Goal: Task Accomplishment & Management: Complete application form

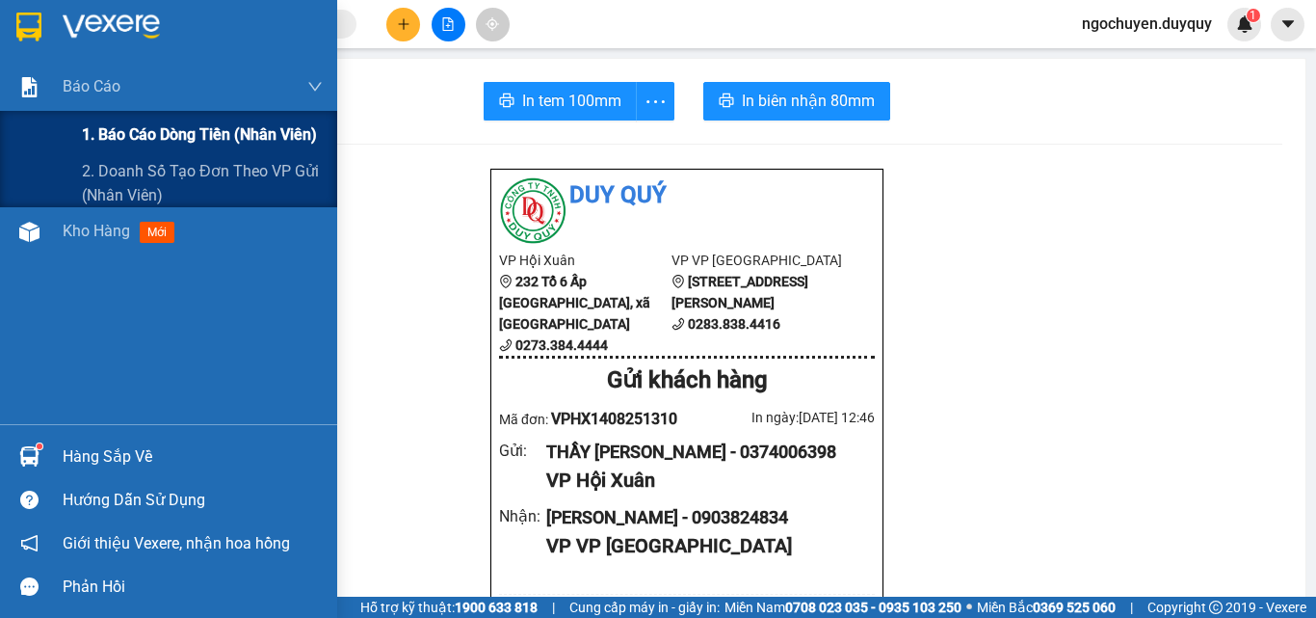
click at [181, 146] on span "1. Báo cáo dòng tiền (nhân viên)" at bounding box center [199, 134] width 235 height 24
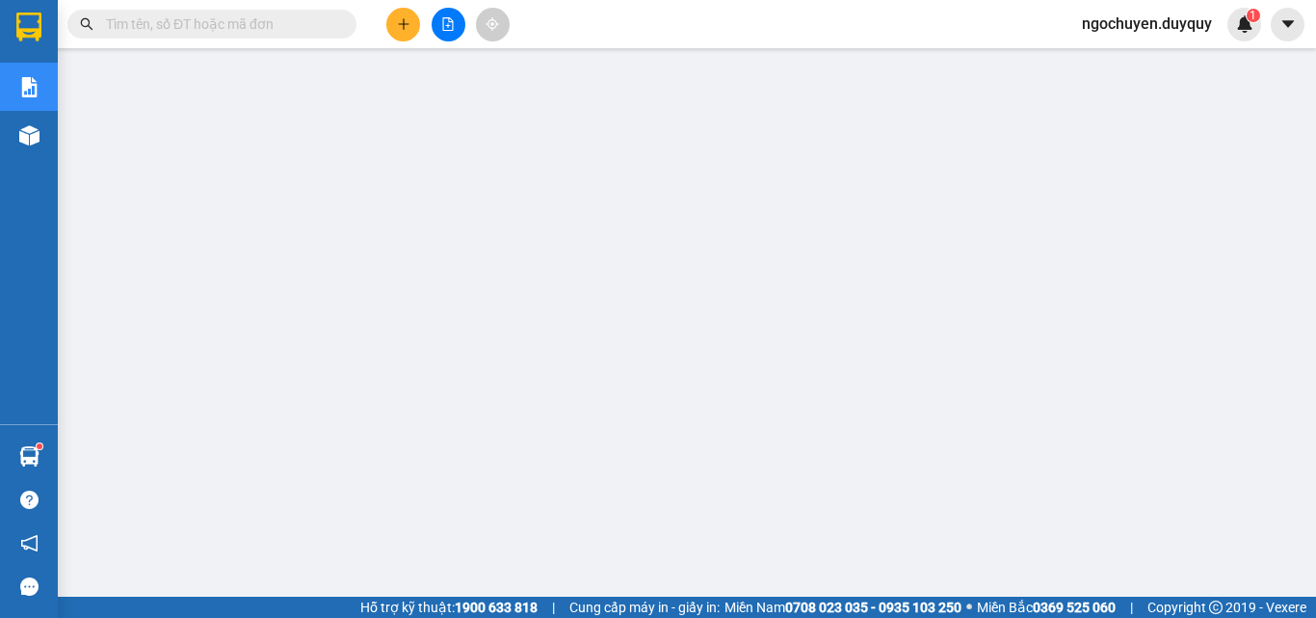
click at [393, 21] on button at bounding box center [403, 25] width 34 height 34
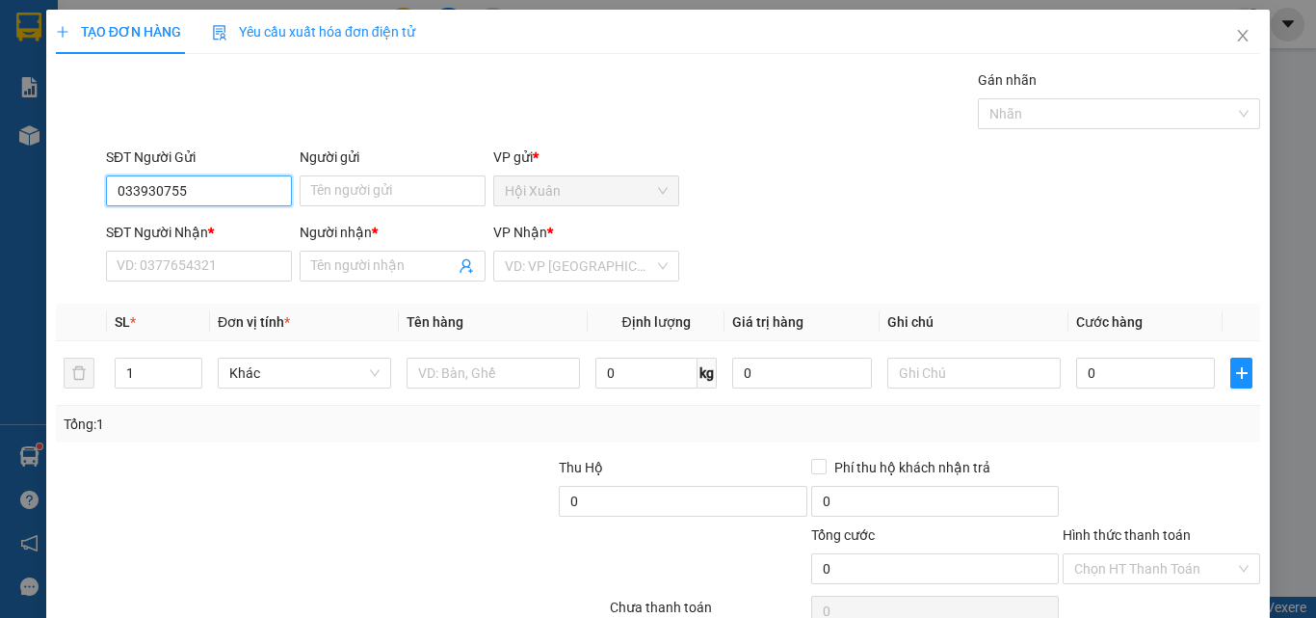
type input "0339307559"
click at [139, 235] on div "0339307559 - [PERSON_NAME]" at bounding box center [212, 229] width 190 height 21
type input "TUAN"
type input "0774774784"
type input "LONG"
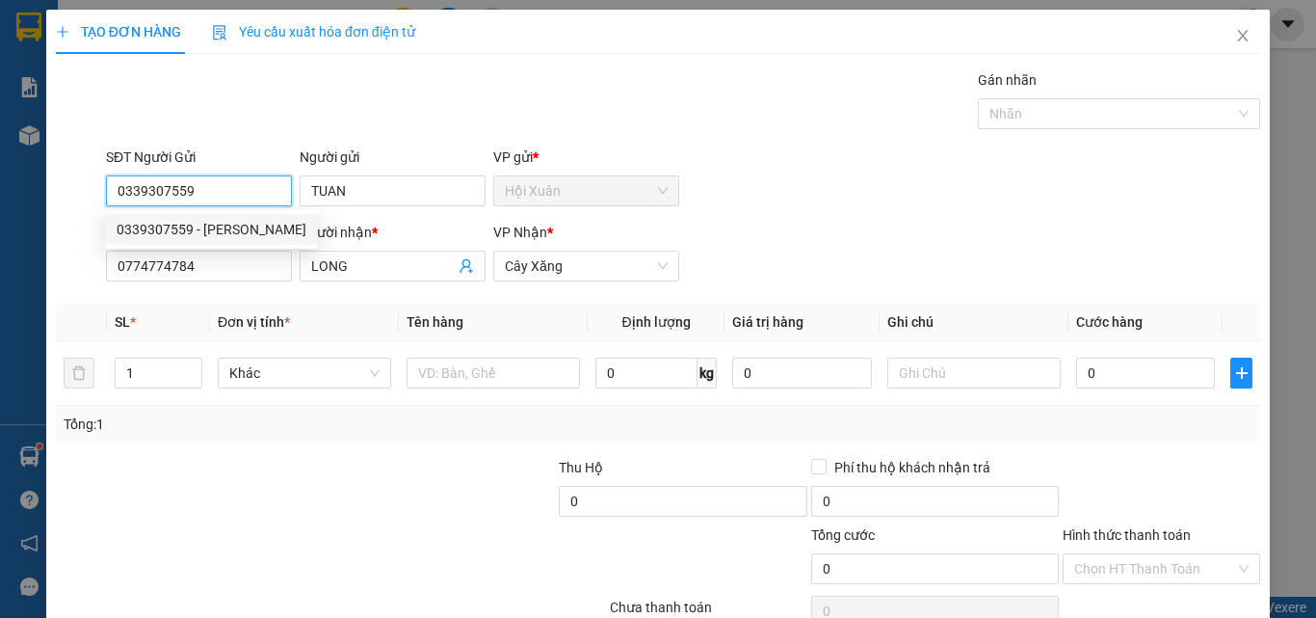
type input "30.000"
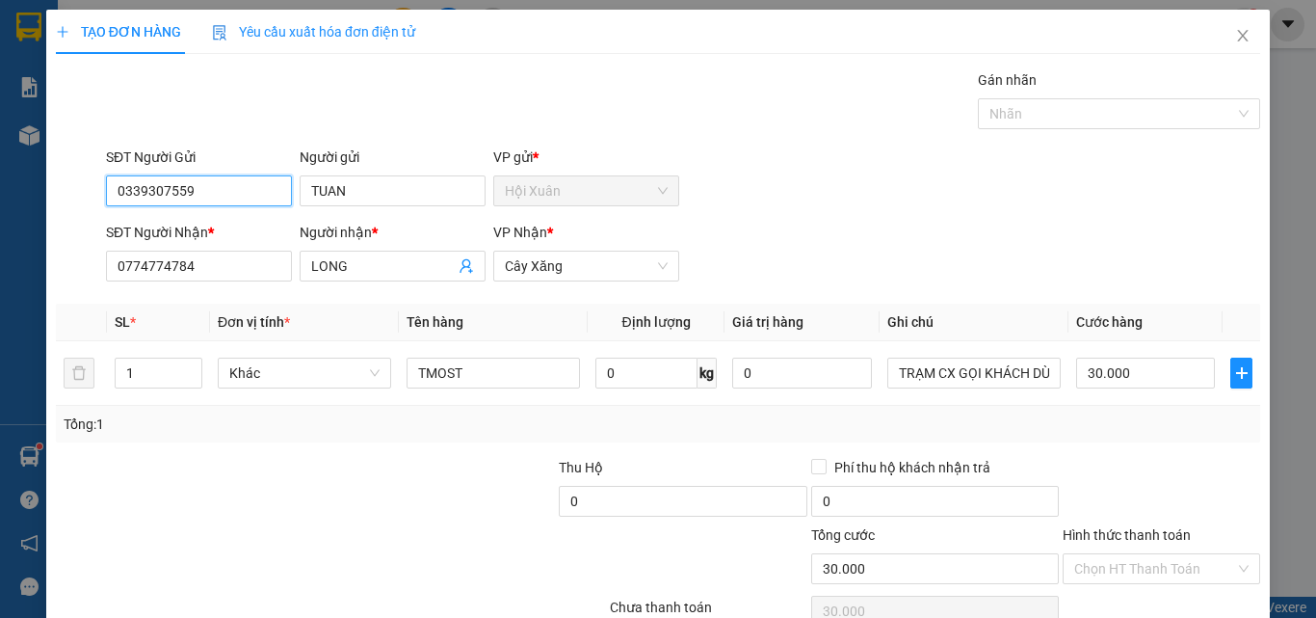
type input "0339307559"
click at [139, 237] on div "SĐT Người Nhận *" at bounding box center [199, 232] width 186 height 21
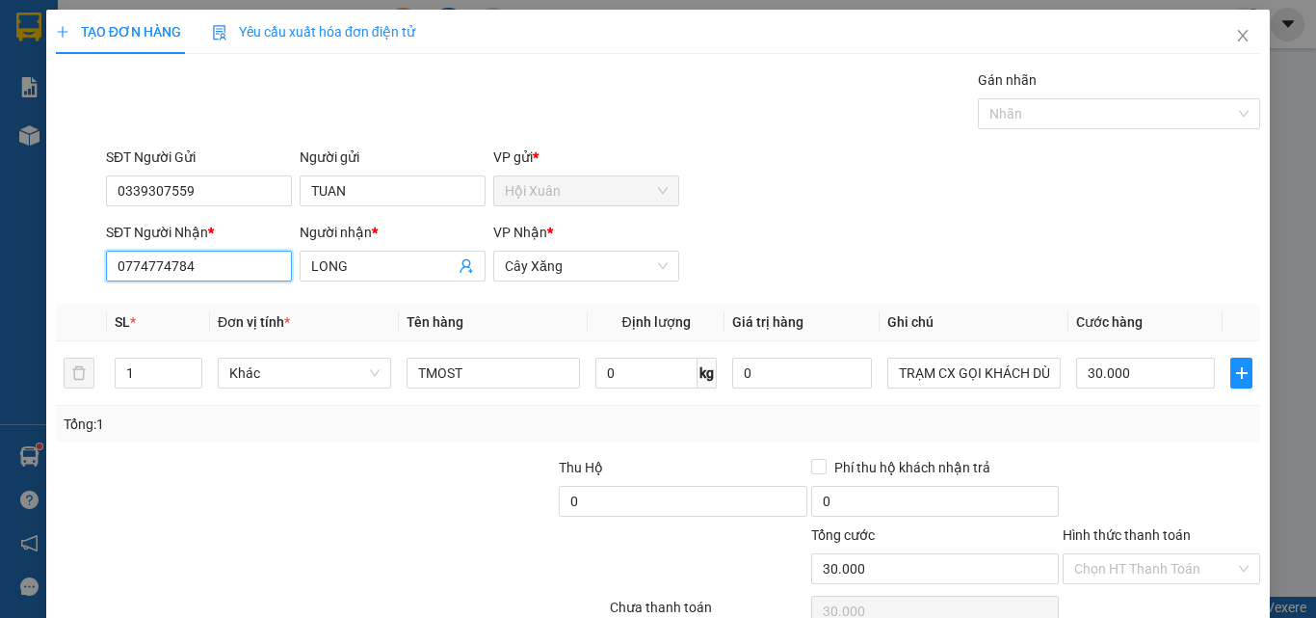
click at [139, 250] on input "0774774784" at bounding box center [199, 265] width 186 height 31
type input "0949381626"
click at [150, 294] on div "0949381626 - NGHĨA" at bounding box center [197, 304] width 161 height 21
type input "NGHĨA"
type input "20.000"
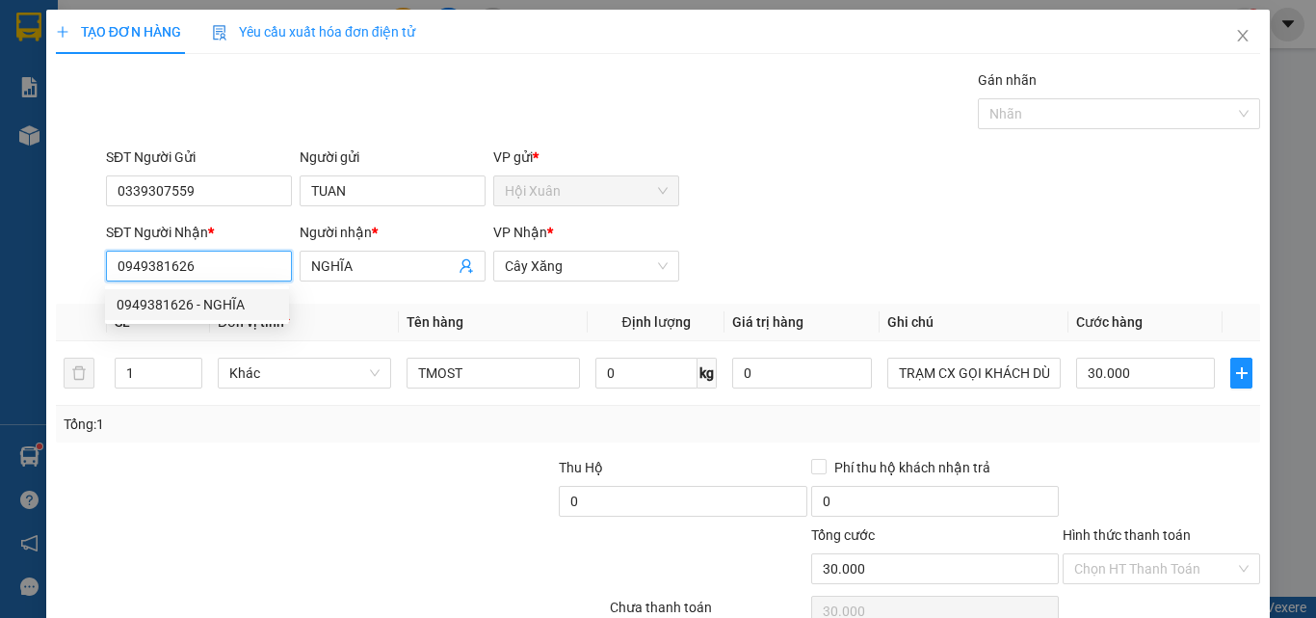
type input "20.000"
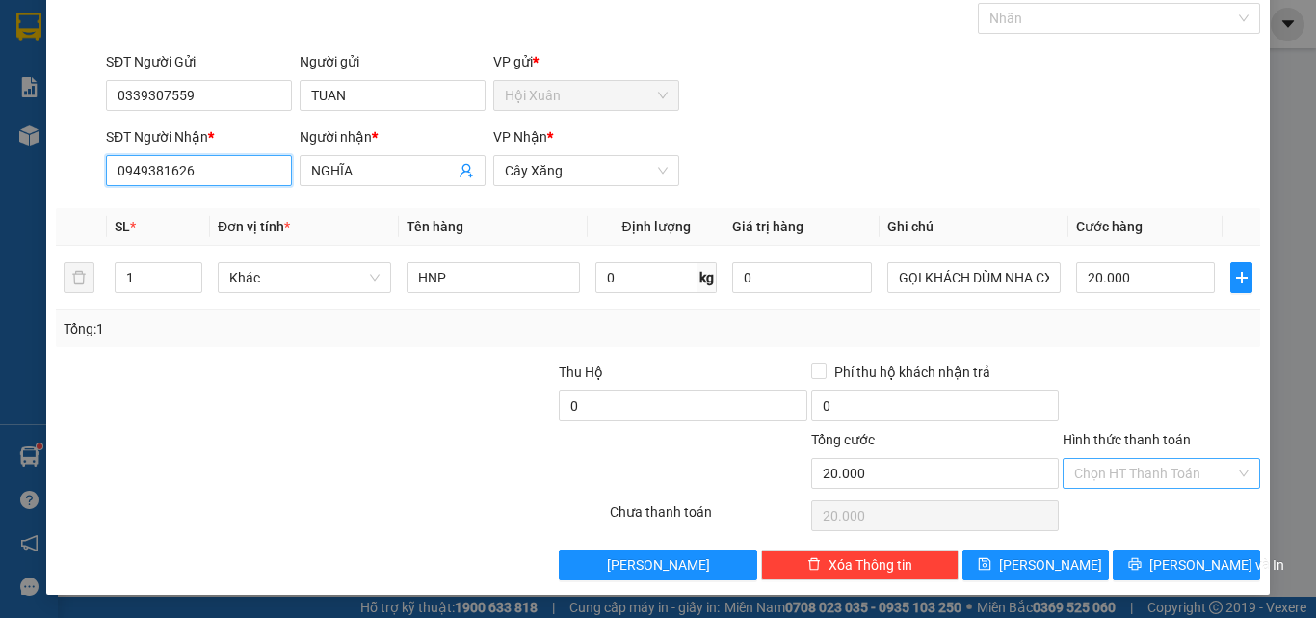
type input "0949381626"
click at [1113, 475] on input "Hình thức thanh toán" at bounding box center [1154, 473] width 161 height 29
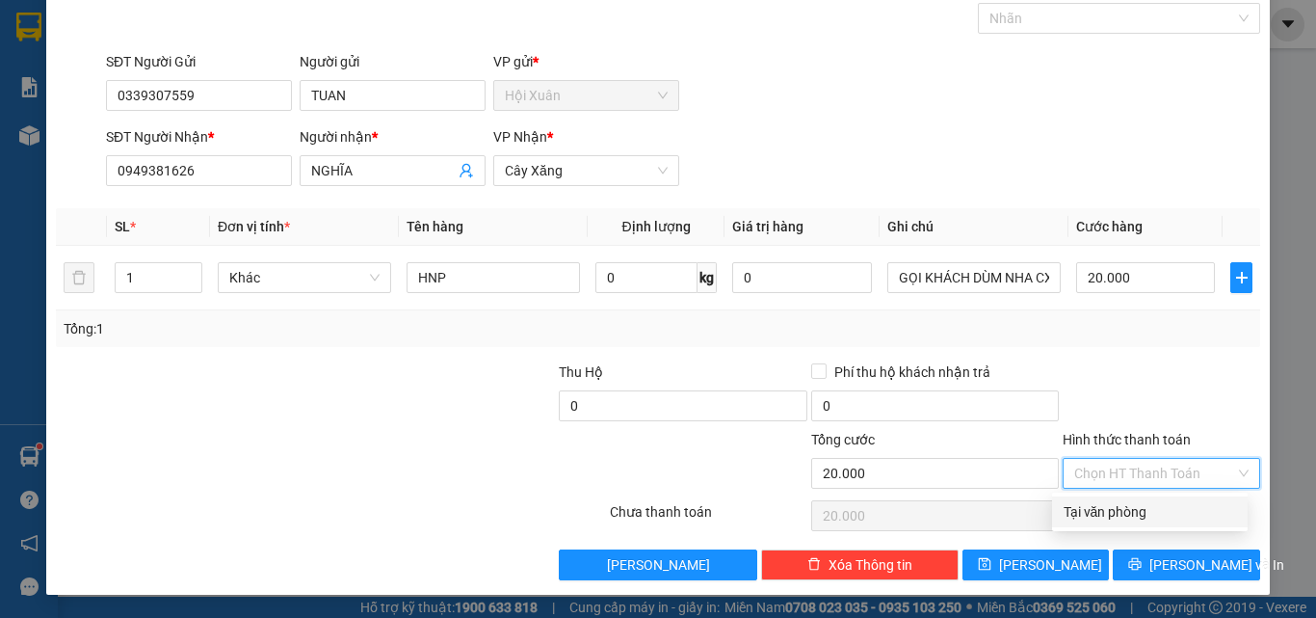
click at [1109, 510] on div "Tại văn phòng" at bounding box center [1150, 511] width 172 height 21
type input "0"
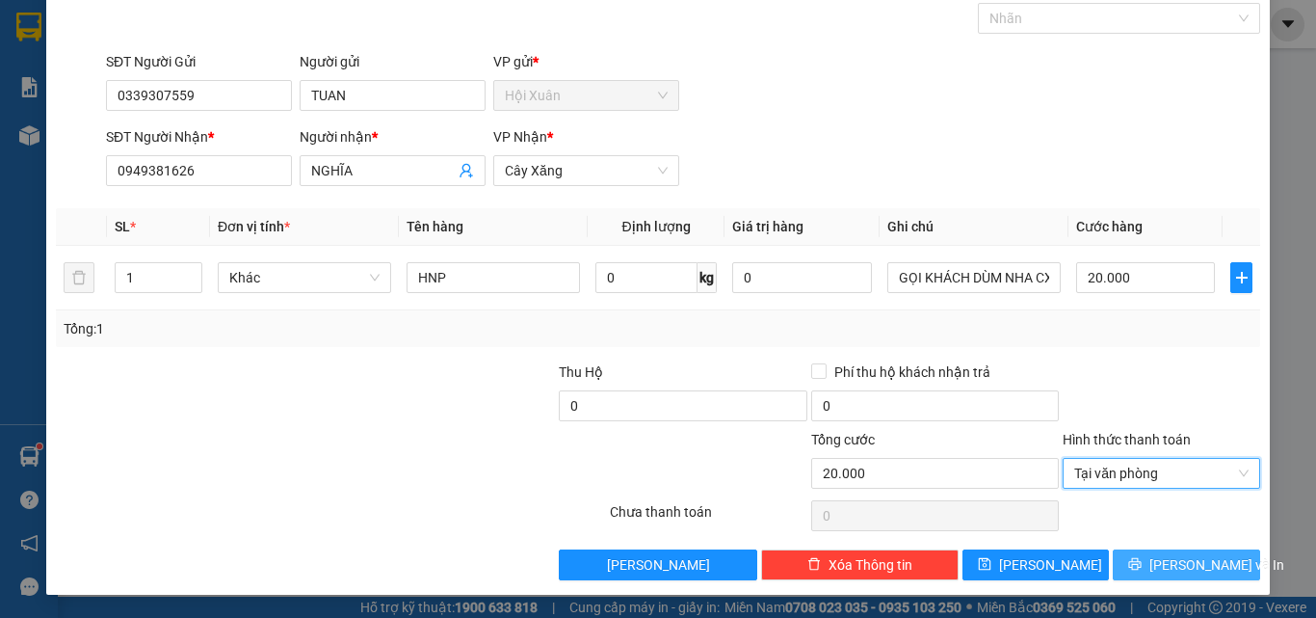
click at [1154, 572] on button "[PERSON_NAME] và In" at bounding box center [1186, 564] width 147 height 31
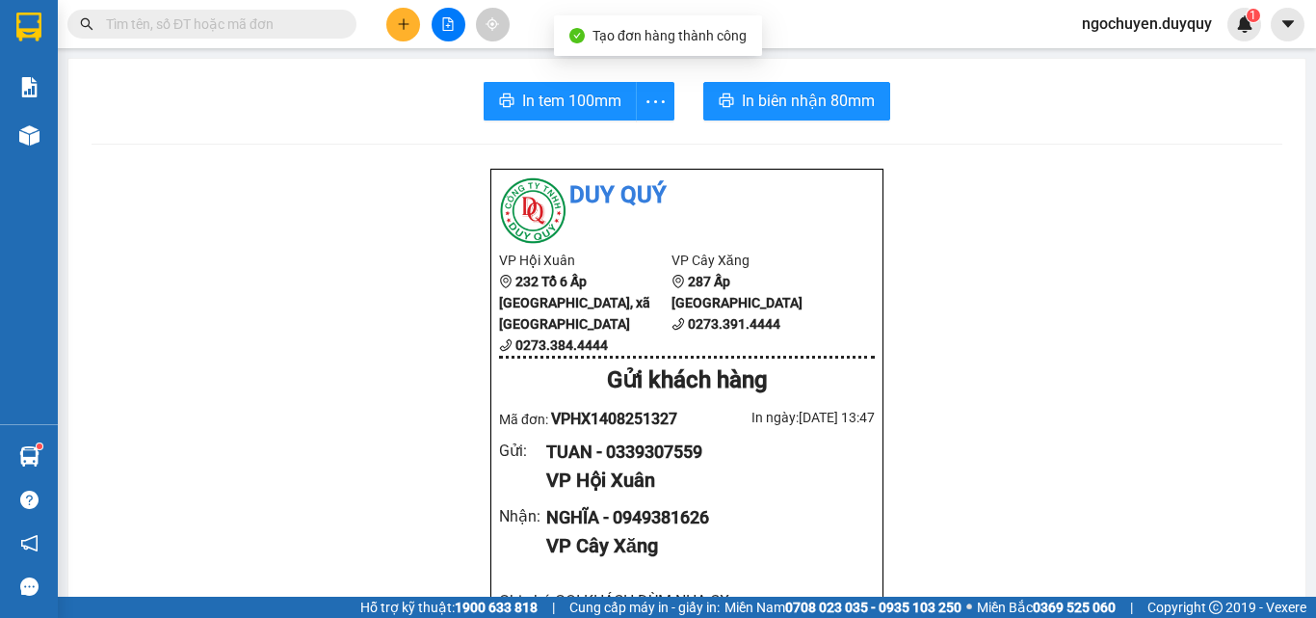
click at [522, 92] on span "In tem 100mm" at bounding box center [571, 101] width 99 height 24
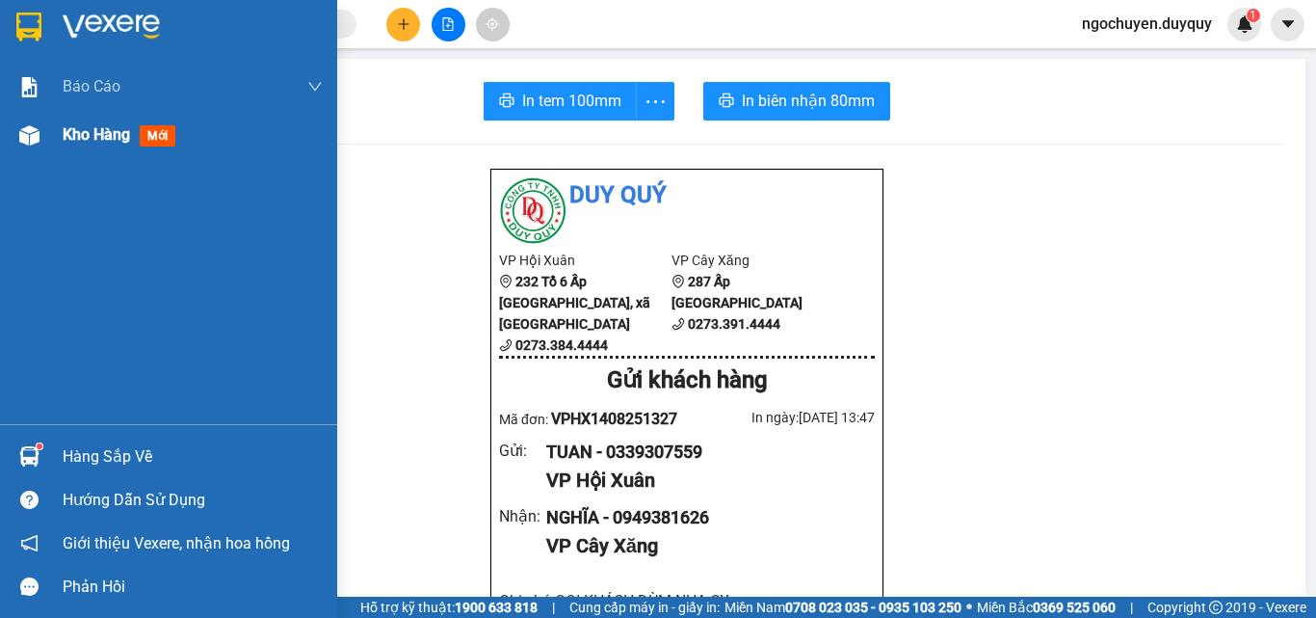
click at [115, 145] on div "Kho hàng mới" at bounding box center [123, 134] width 120 height 24
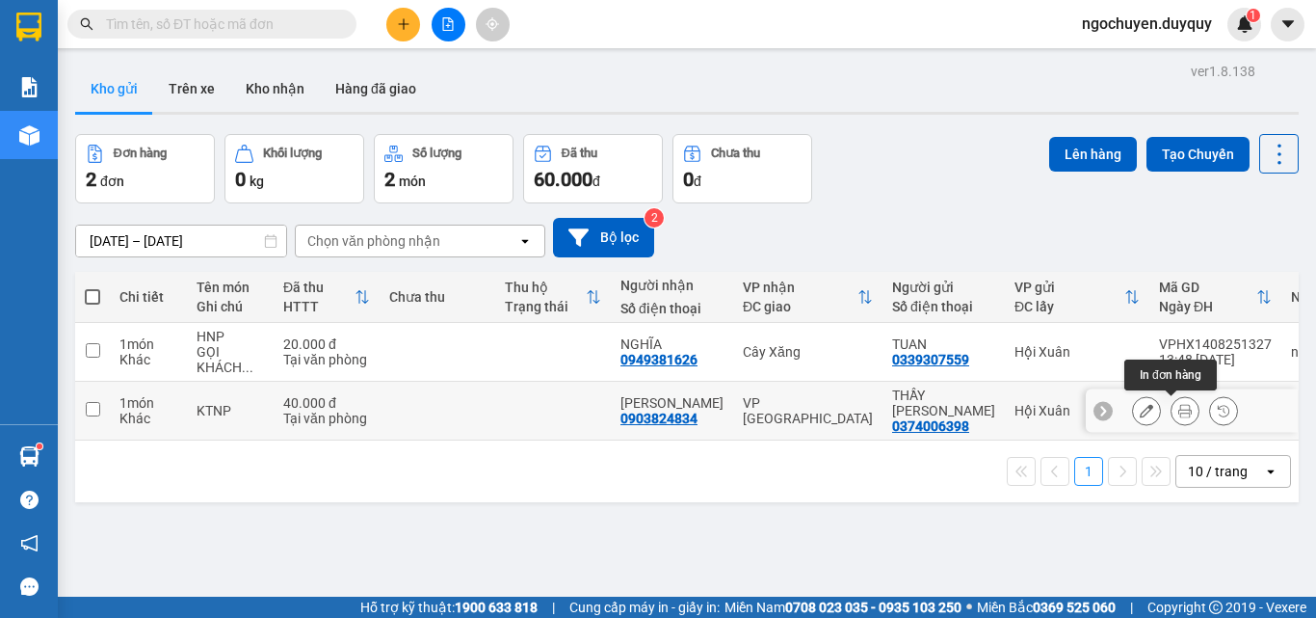
click at [1178, 409] on icon at bounding box center [1184, 410] width 13 height 13
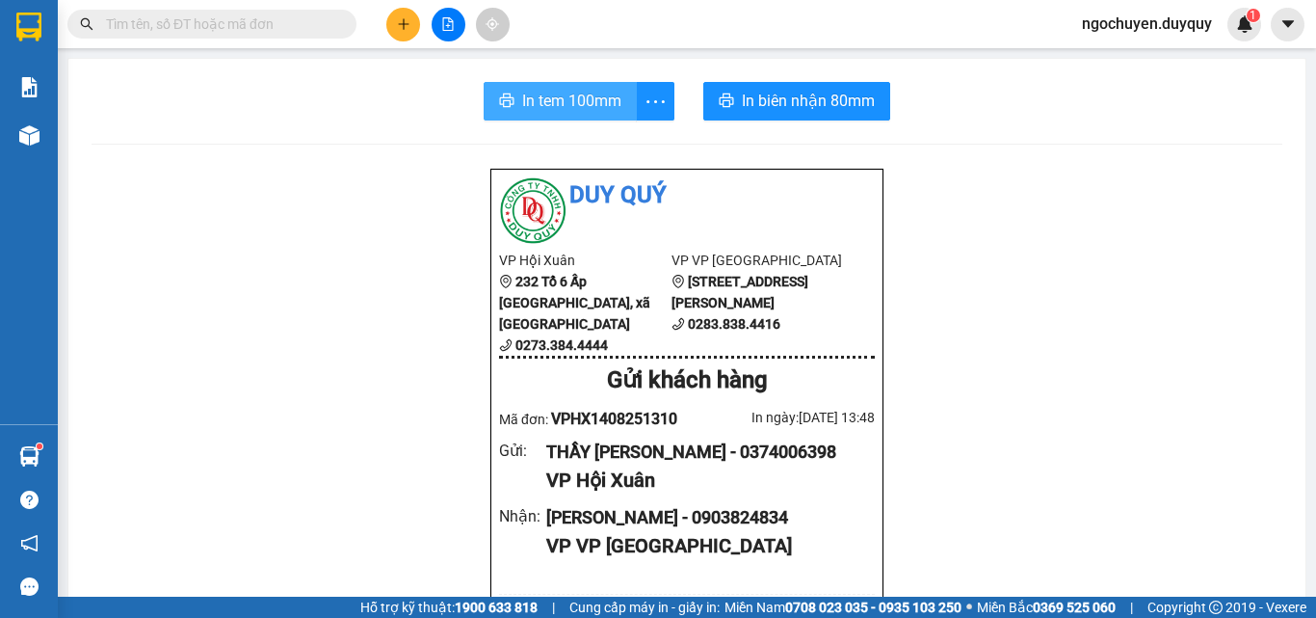
click at [559, 84] on button "In tem 100mm" at bounding box center [560, 101] width 153 height 39
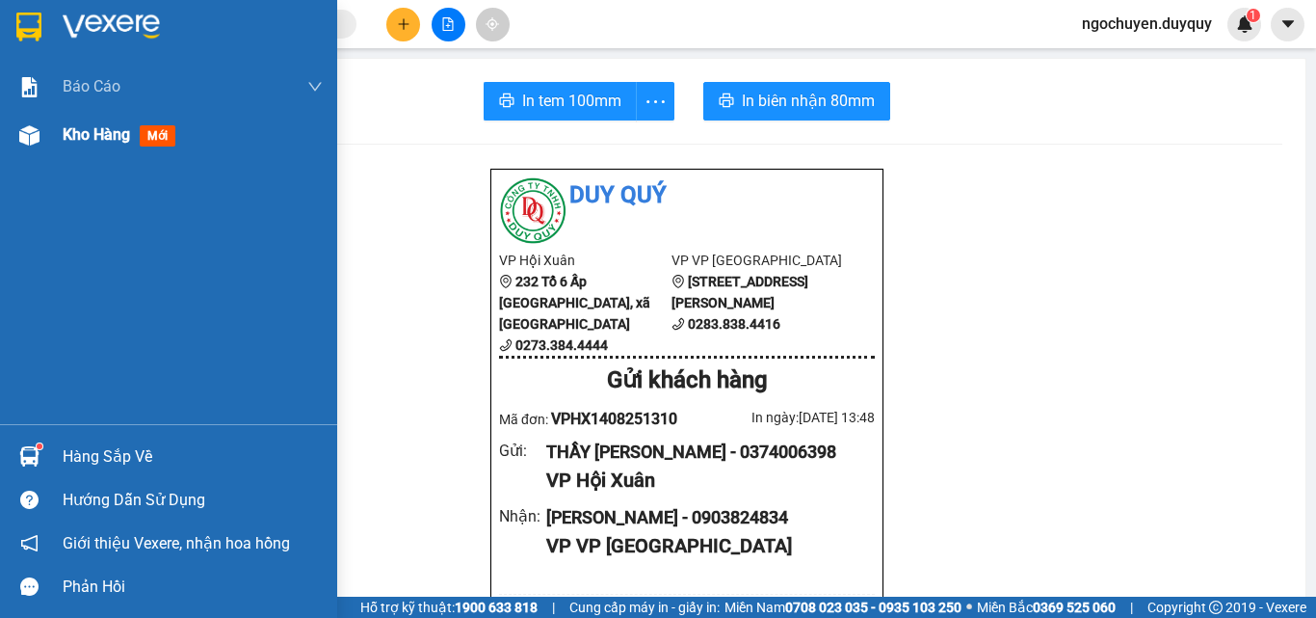
click at [89, 122] on div "Kho hàng mới" at bounding box center [123, 134] width 120 height 24
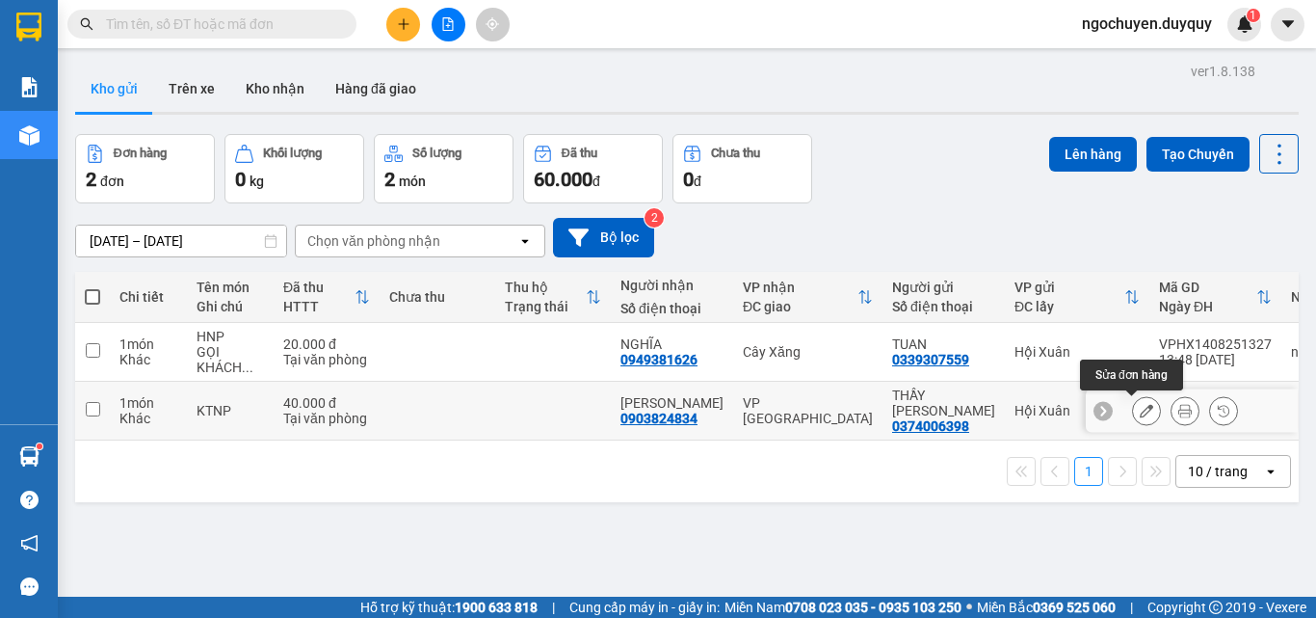
click at [1140, 407] on icon at bounding box center [1146, 410] width 13 height 13
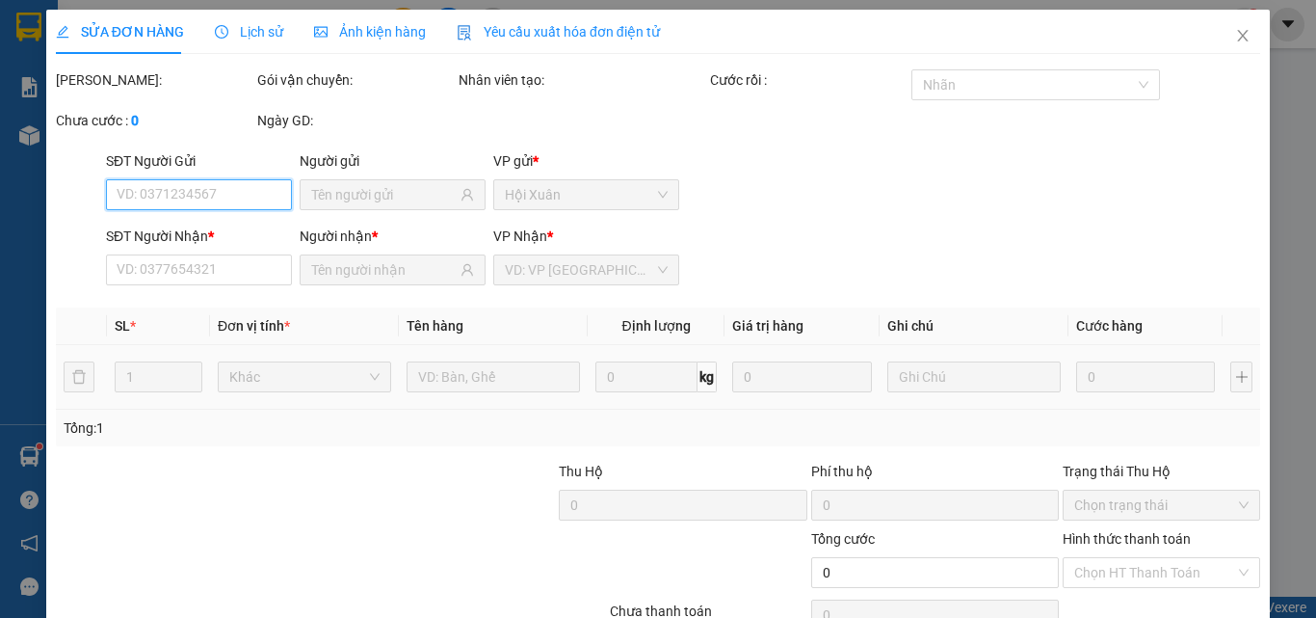
type input "0374006398"
type input "0903824834"
type input "40.000"
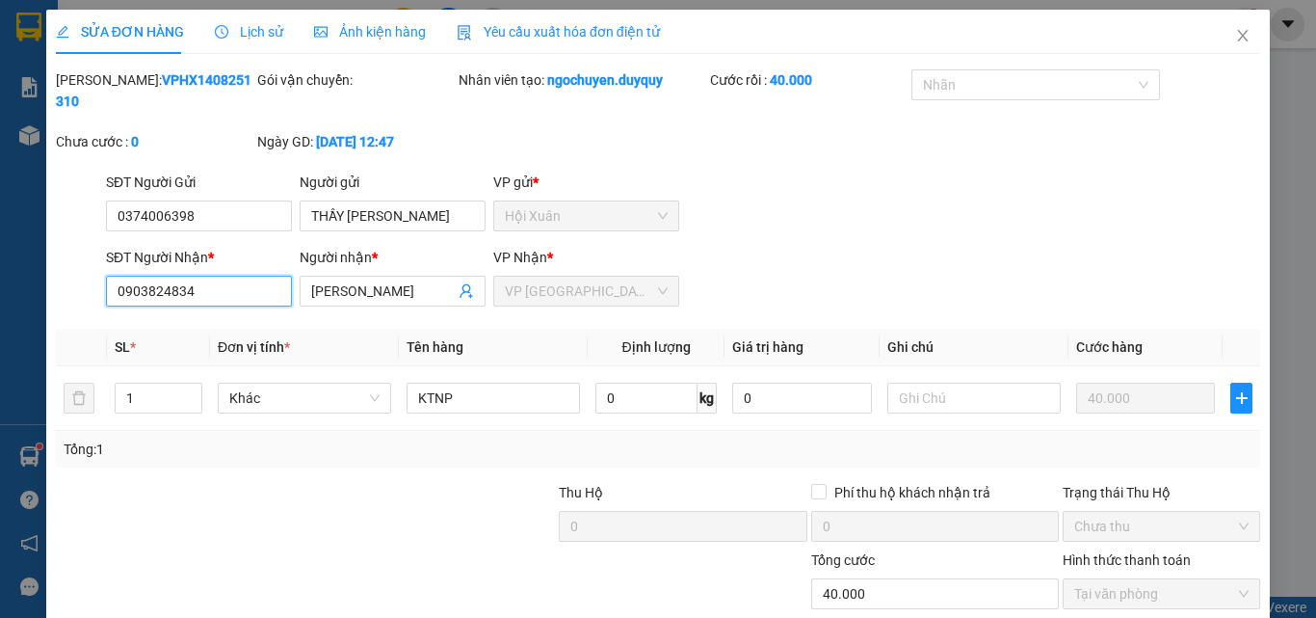
click at [218, 276] on input "0903824834" at bounding box center [199, 291] width 186 height 31
click at [418, 280] on input "[PERSON_NAME]" at bounding box center [383, 290] width 144 height 21
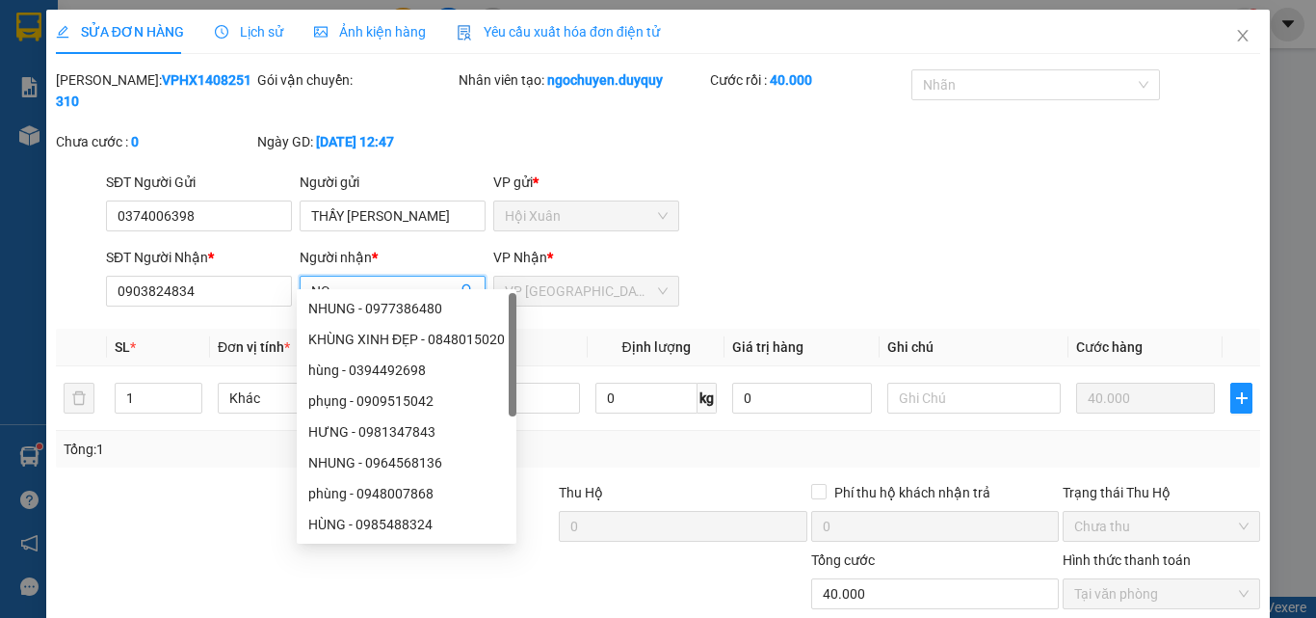
type input "N"
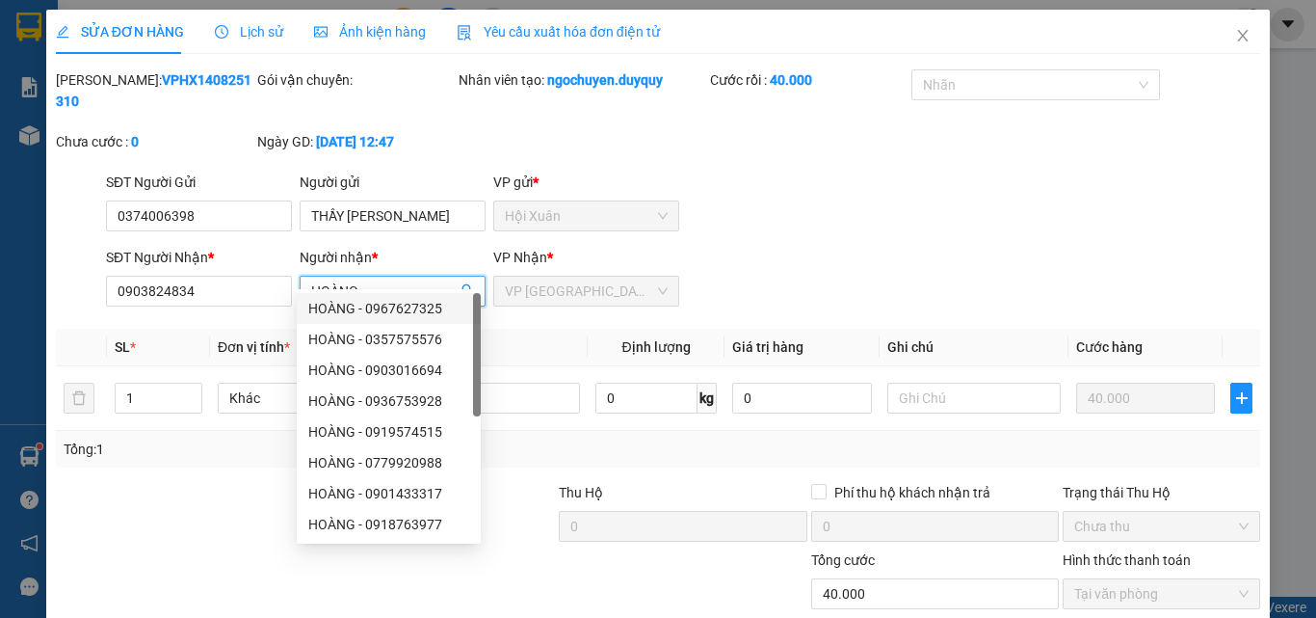
scroll to position [99, 0]
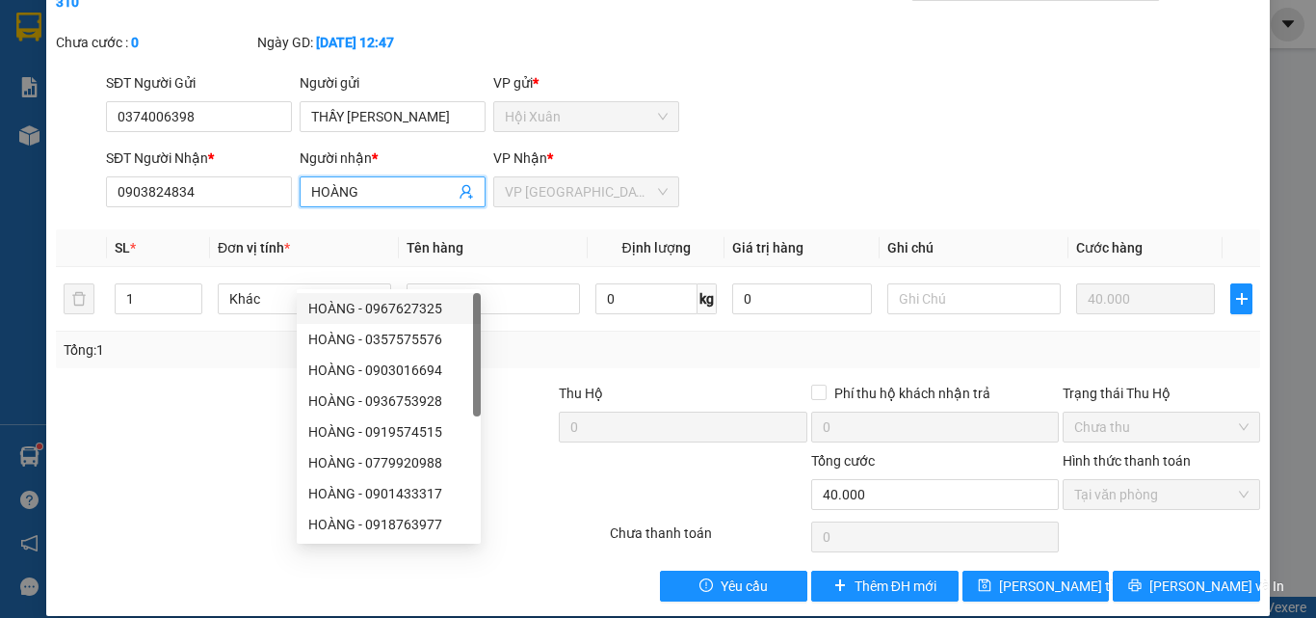
type input "HOÀNG"
click at [1136, 543] on div "Total Paid Fee 40.000 Total UnPaid Fee 0 Cash Collection Total Fee Mã ĐH: VPHX1…" at bounding box center [658, 285] width 1204 height 631
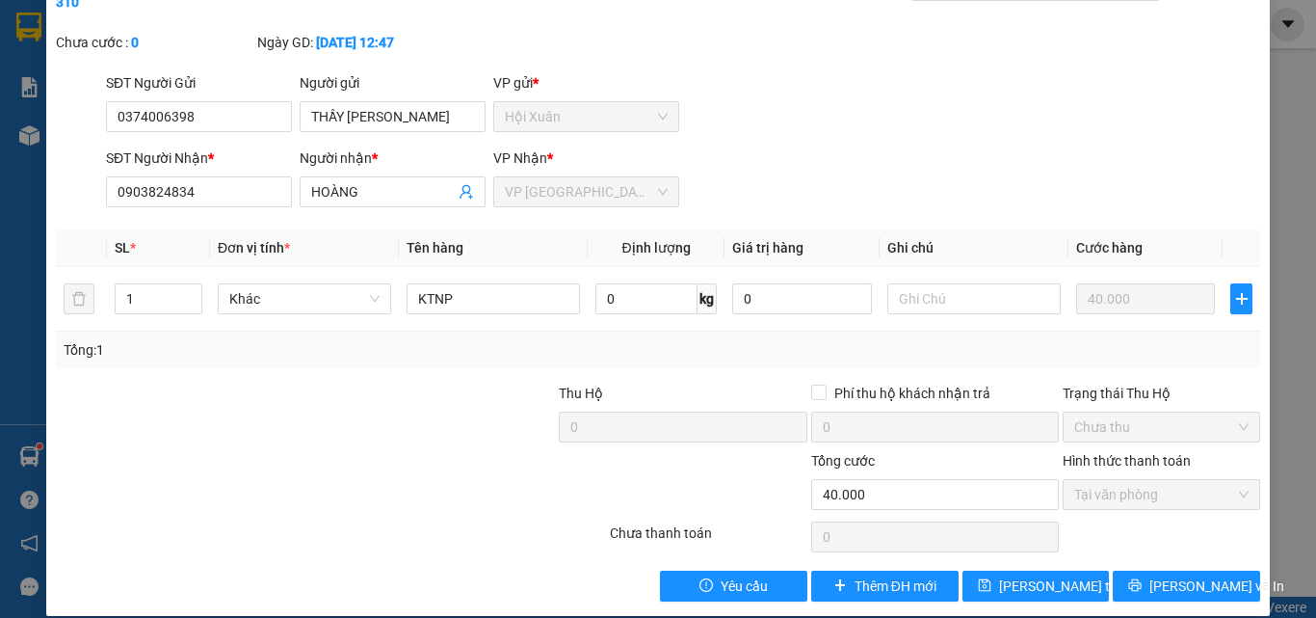
click at [1136, 546] on div "Total Paid Fee 40.000 Total UnPaid Fee 0 Cash Collection Total Fee Mã ĐH: VPHX1…" at bounding box center [658, 285] width 1204 height 631
click at [1153, 586] on div "SỬA ĐƠN HÀNG Lịch sử Ảnh kiện hàng Yêu cầu xuất hóa đơn điện tử Total Paid Fee …" at bounding box center [657, 262] width 1223 height 705
click at [1160, 575] on span "[PERSON_NAME] và In" at bounding box center [1216, 585] width 135 height 21
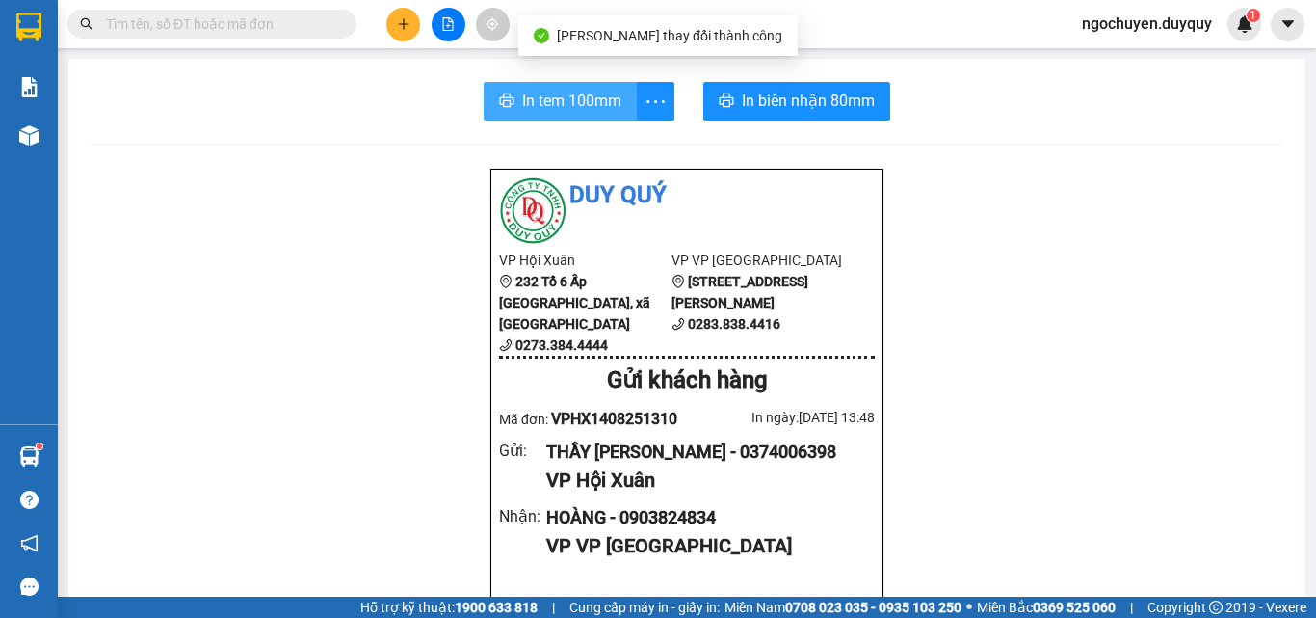
click at [574, 95] on span "In tem 100mm" at bounding box center [571, 101] width 99 height 24
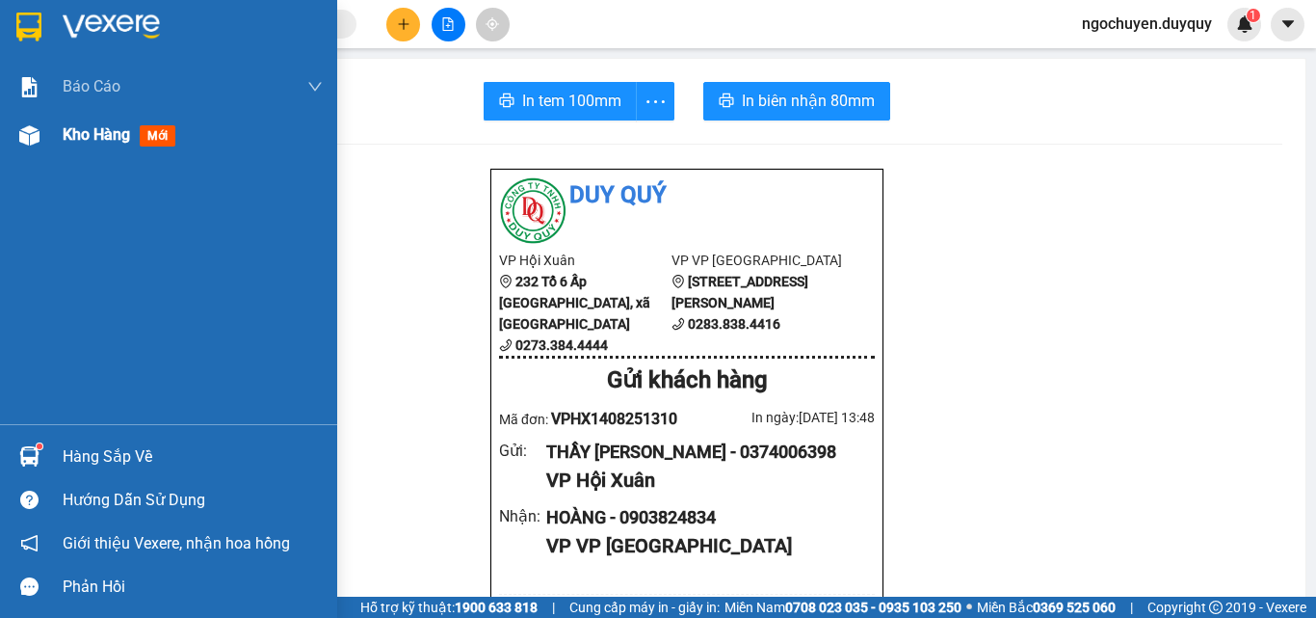
drag, startPoint x: 64, startPoint y: 157, endPoint x: 96, endPoint y: 148, distance: 33.9
click at [66, 155] on div "Kho hàng mới" at bounding box center [193, 135] width 260 height 48
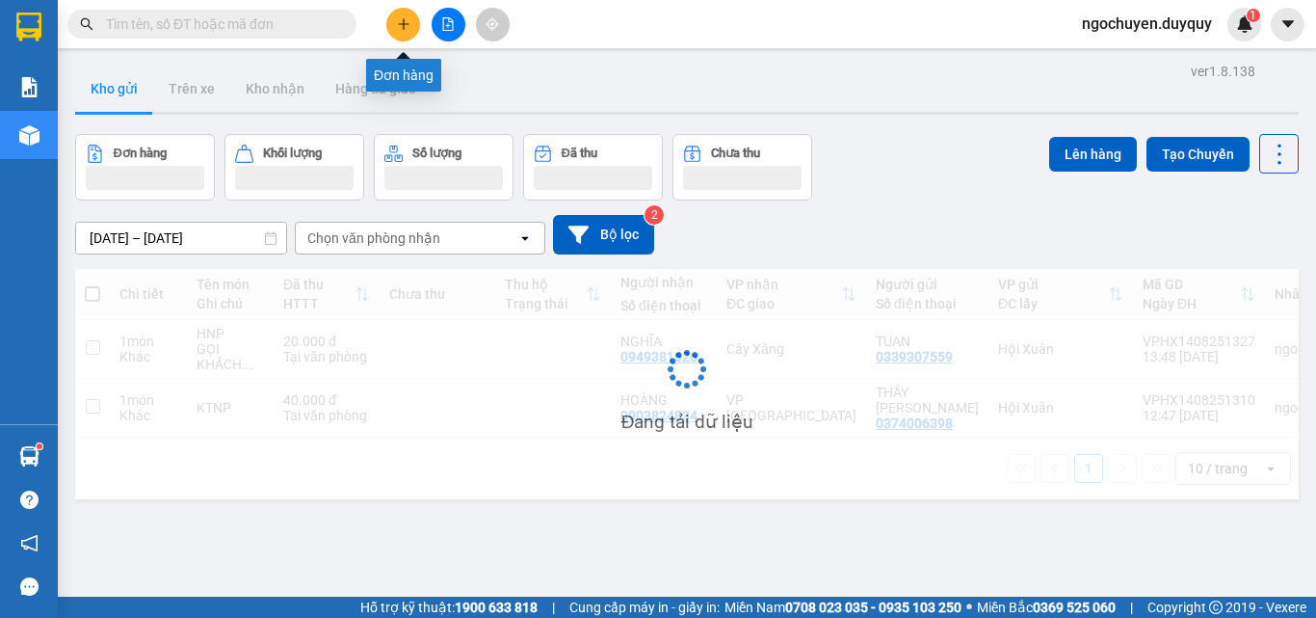
click at [397, 28] on icon "plus" at bounding box center [403, 23] width 13 height 13
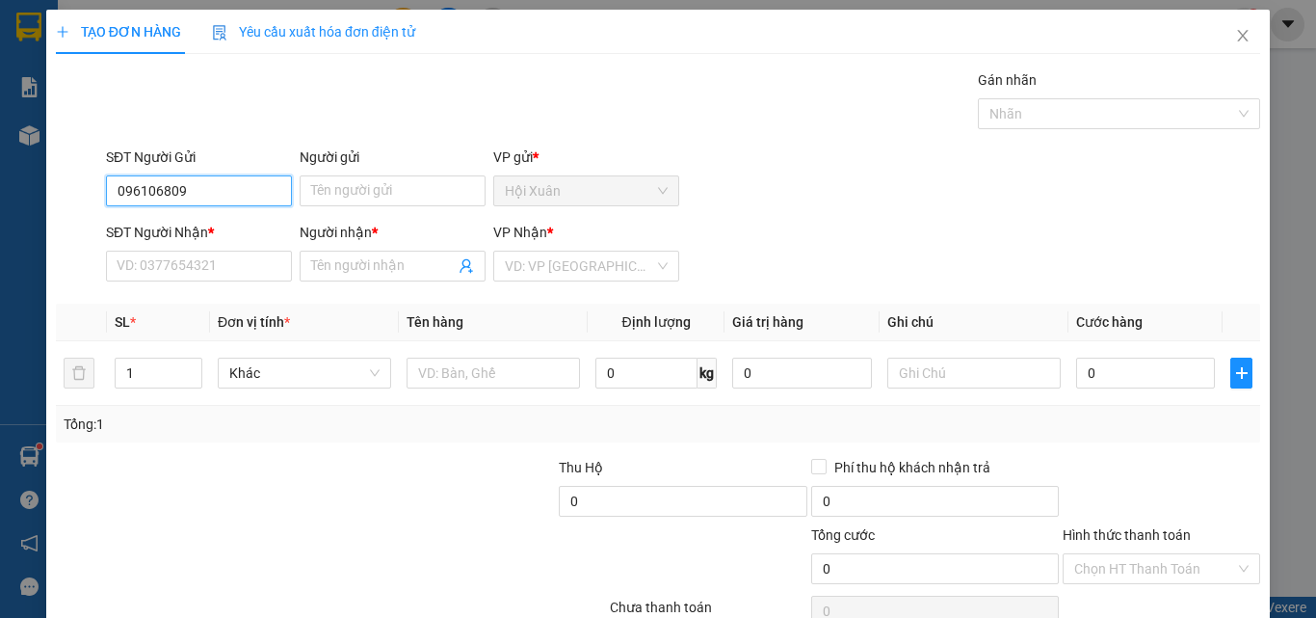
type input "0961068094"
click at [223, 236] on div "0961068094 - VY" at bounding box center [197, 229] width 161 height 21
type input "VY"
type input "0937407653"
type input "NHI"
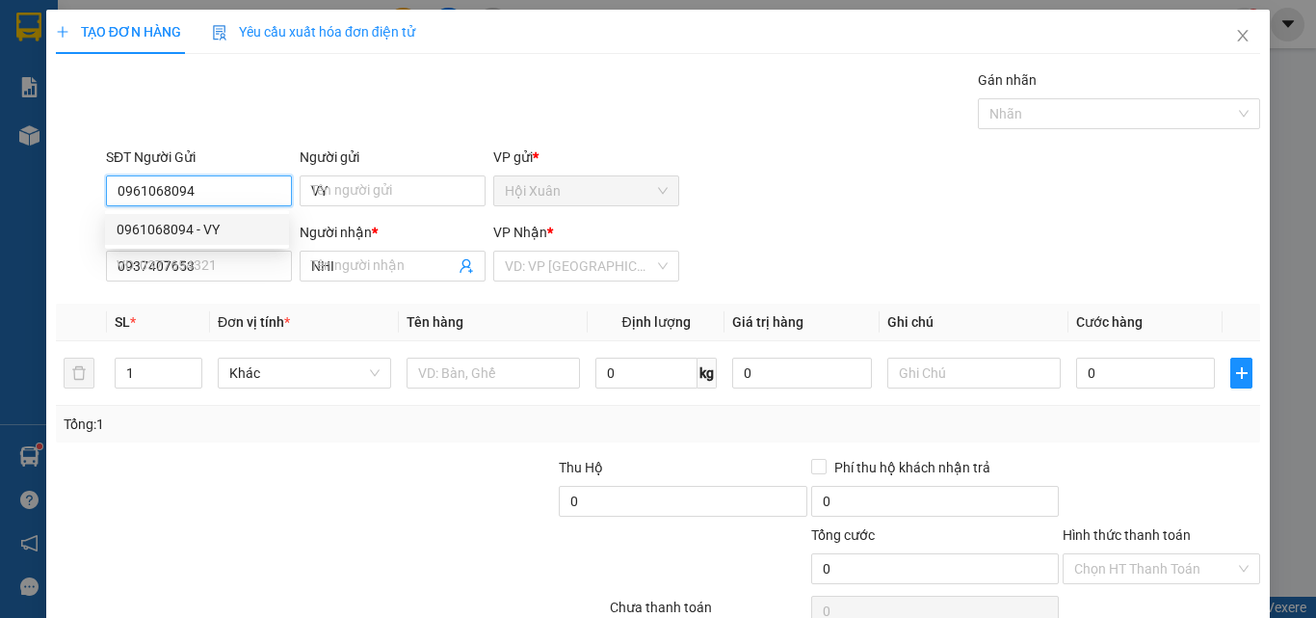
type input "70.000"
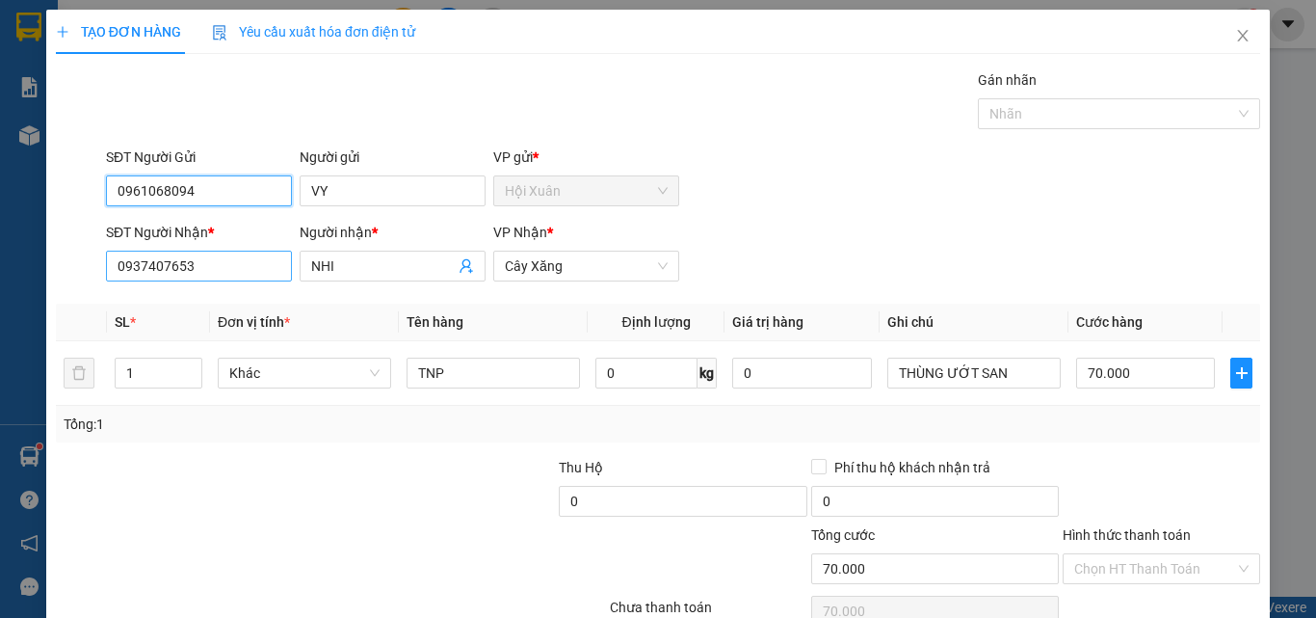
type input "0961068094"
click at [252, 272] on input "0937407653" at bounding box center [199, 265] width 186 height 31
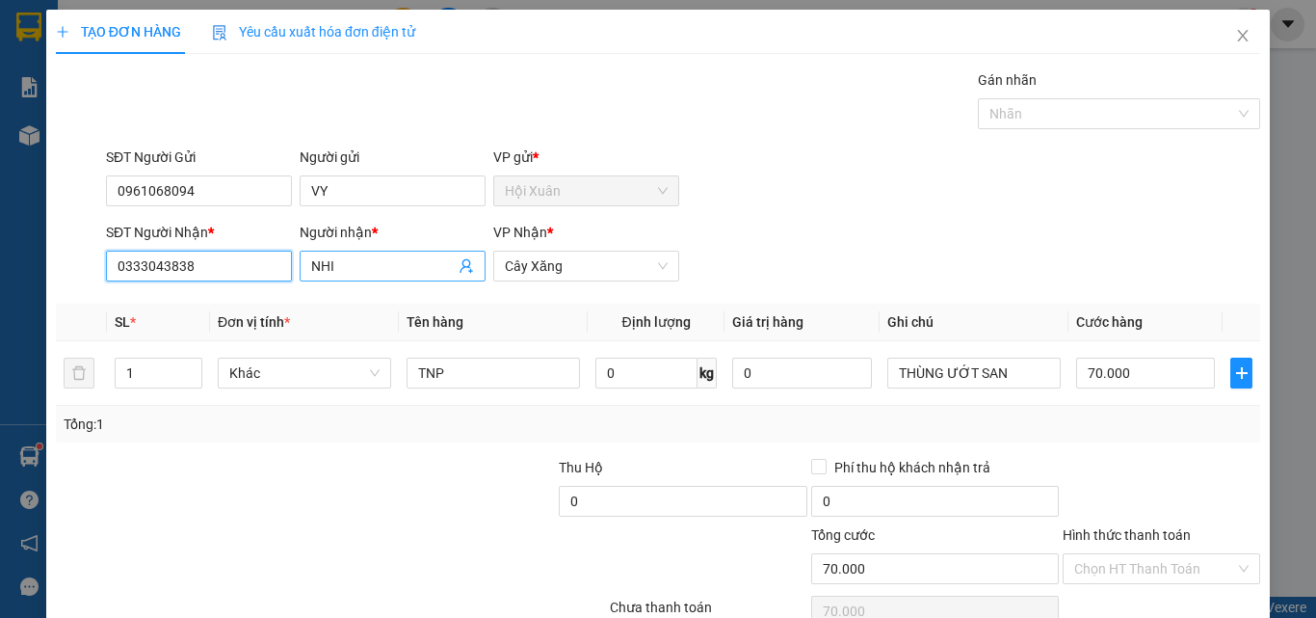
type input "0333043838"
click at [382, 271] on input "NHI" at bounding box center [383, 265] width 144 height 21
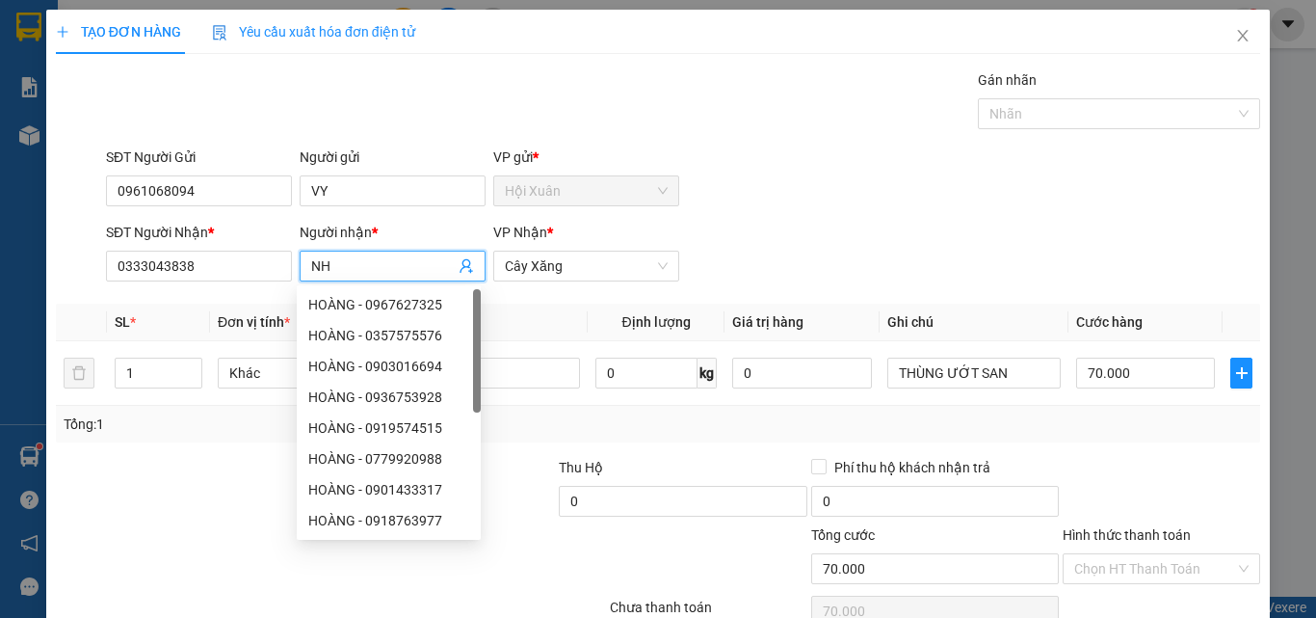
type input "N"
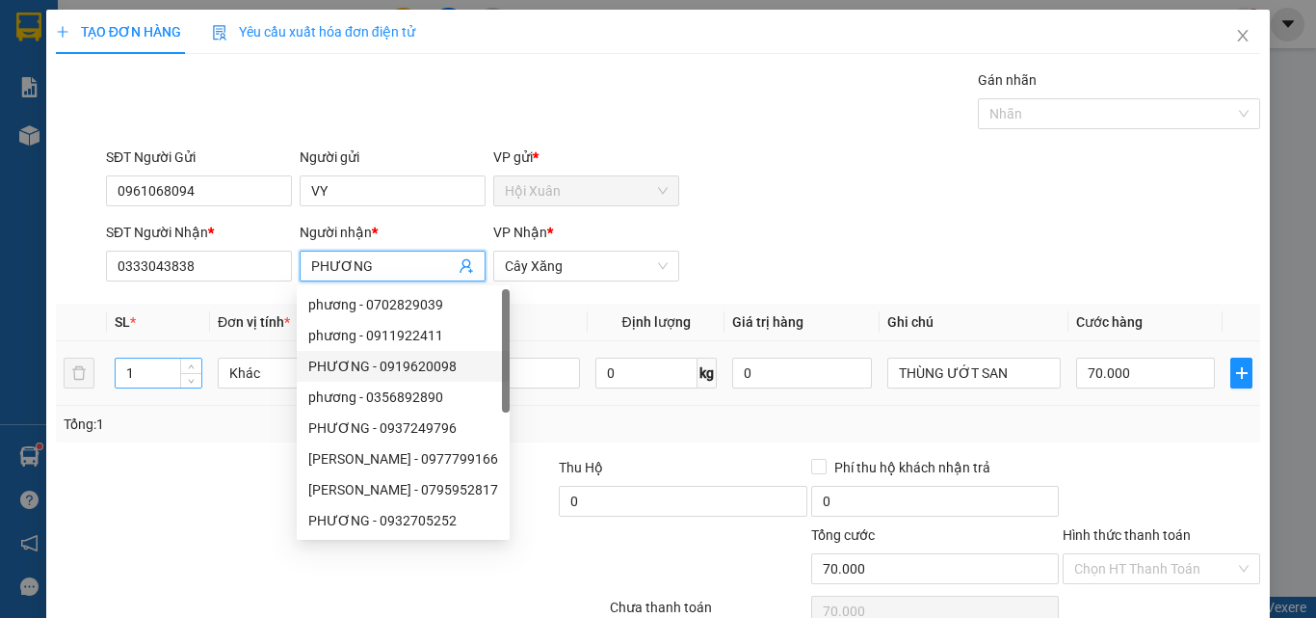
type input "PHƯƠNG"
click at [134, 368] on input "1" at bounding box center [159, 372] width 86 height 29
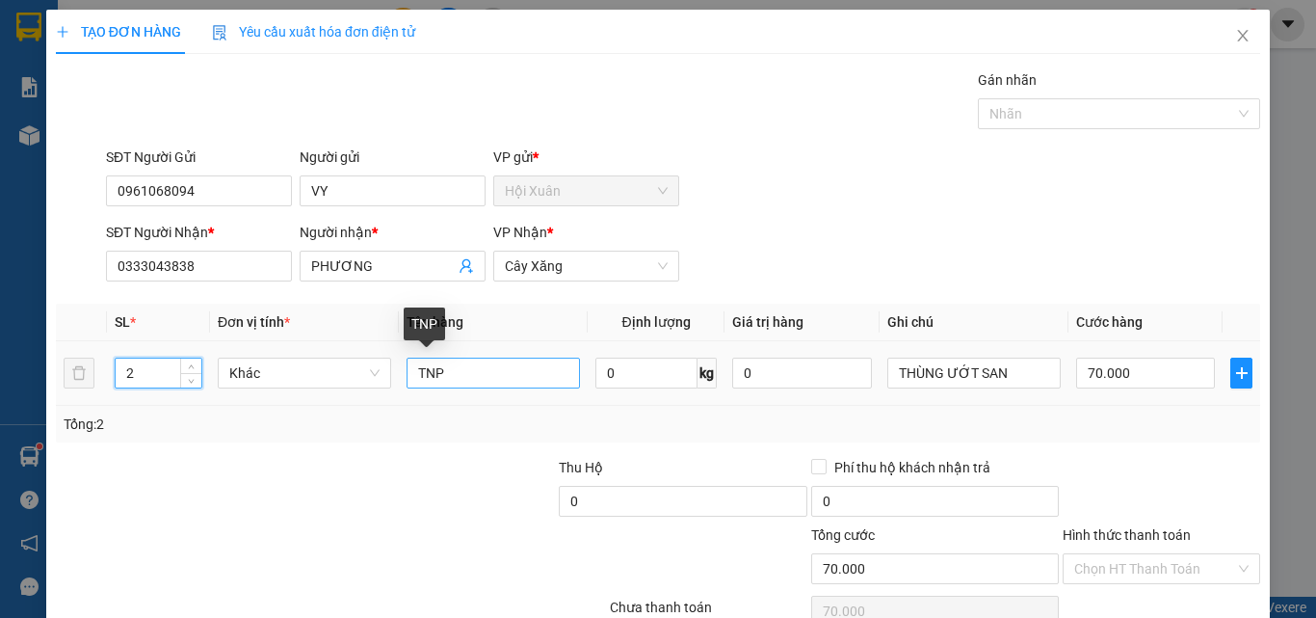
type input "2"
click at [506, 384] on input "TNP" at bounding box center [493, 372] width 173 height 31
type input "TNP+XTRANG"
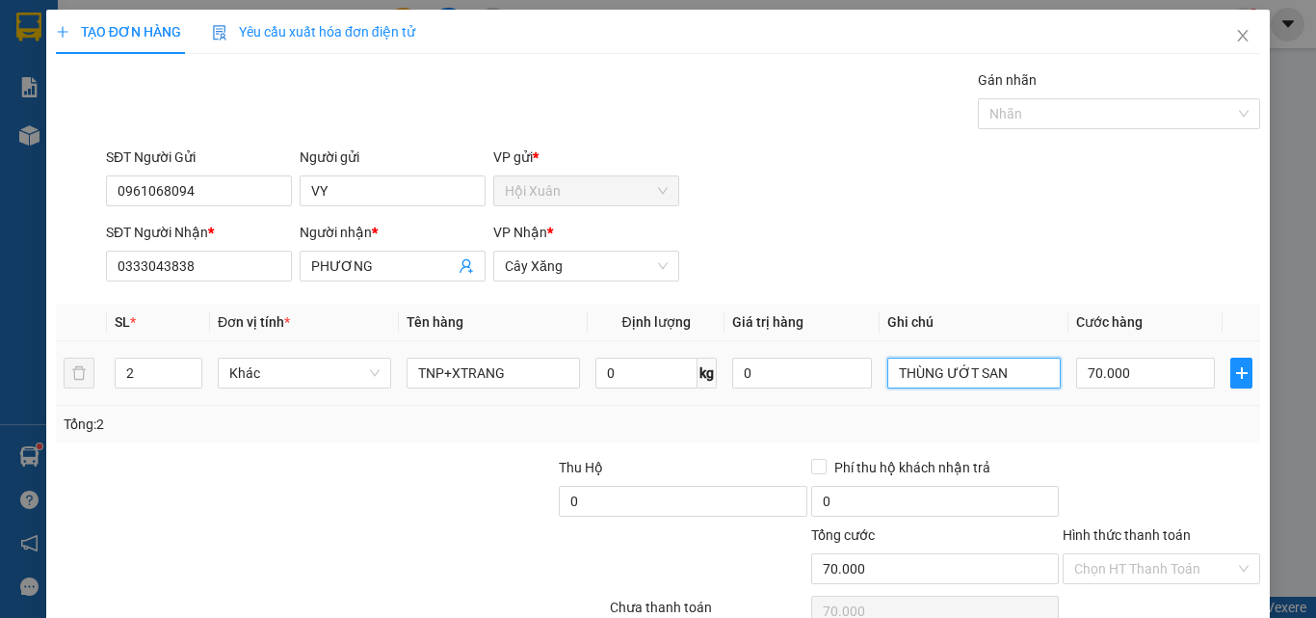
click at [1011, 367] on input "THÙNG ƯỚT SAN" at bounding box center [973, 372] width 173 height 31
type input "T"
type input "HÀNG HƯ NHA E KHÔNG CHỊU TRÁCH NHIỆM"
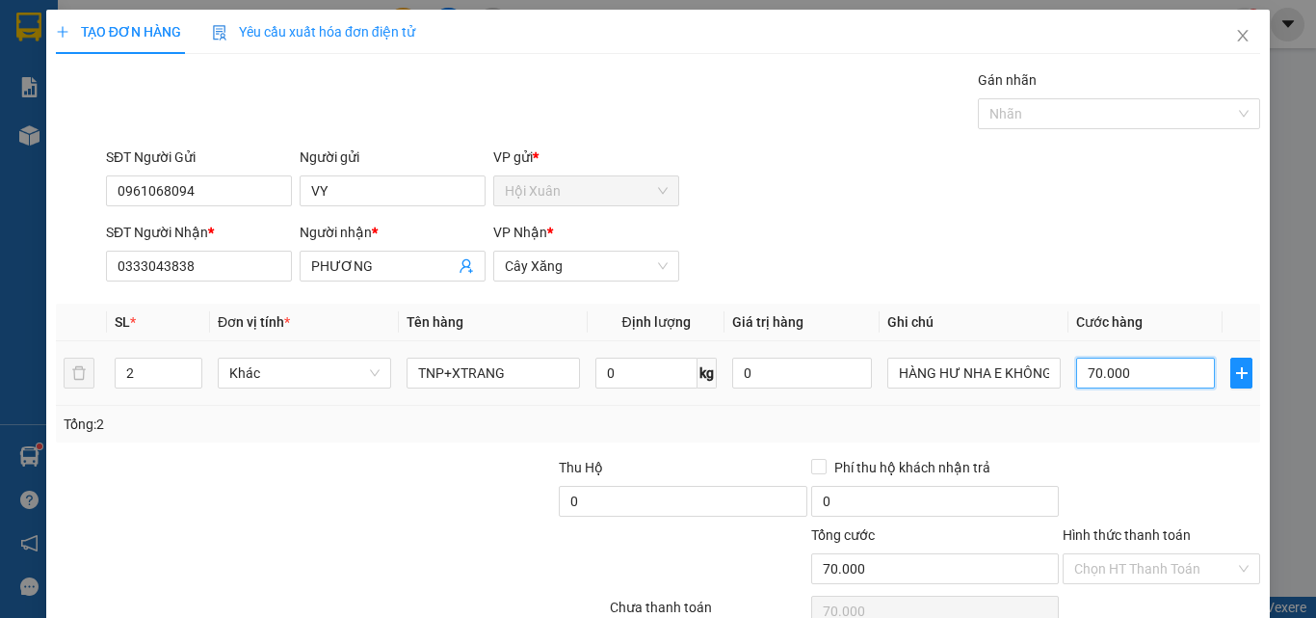
click at [1149, 367] on input "70.000" at bounding box center [1145, 372] width 139 height 31
type input "0"
type input "6"
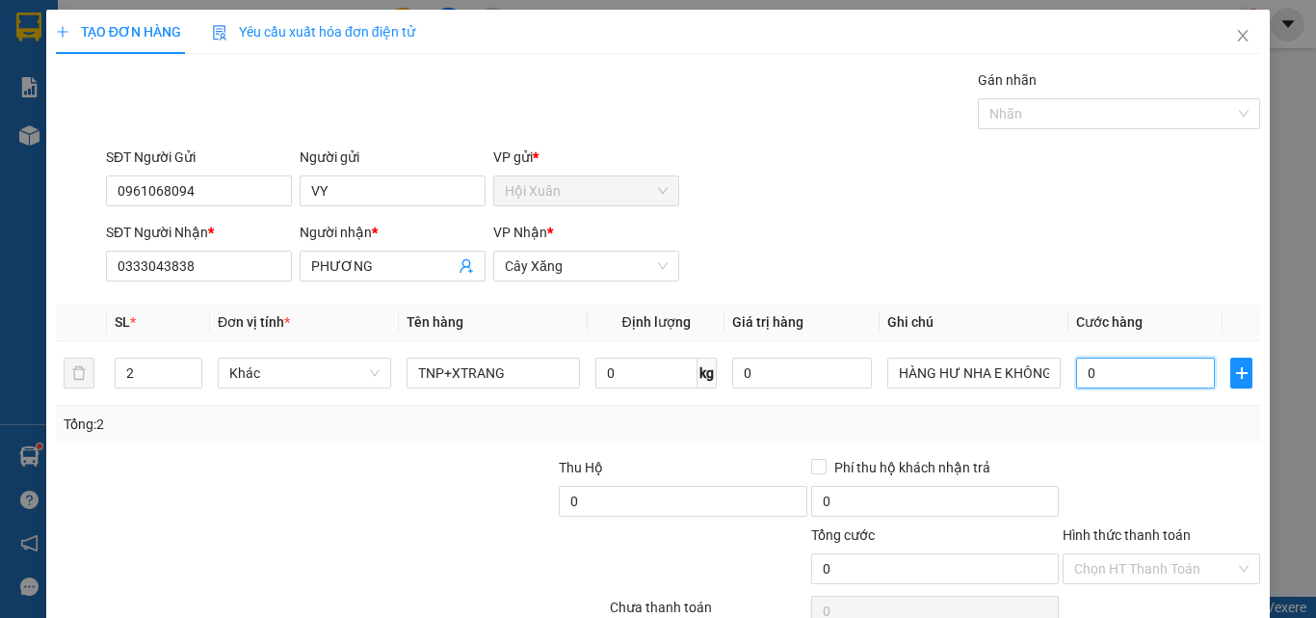
type input "6"
type input "06"
type input "60"
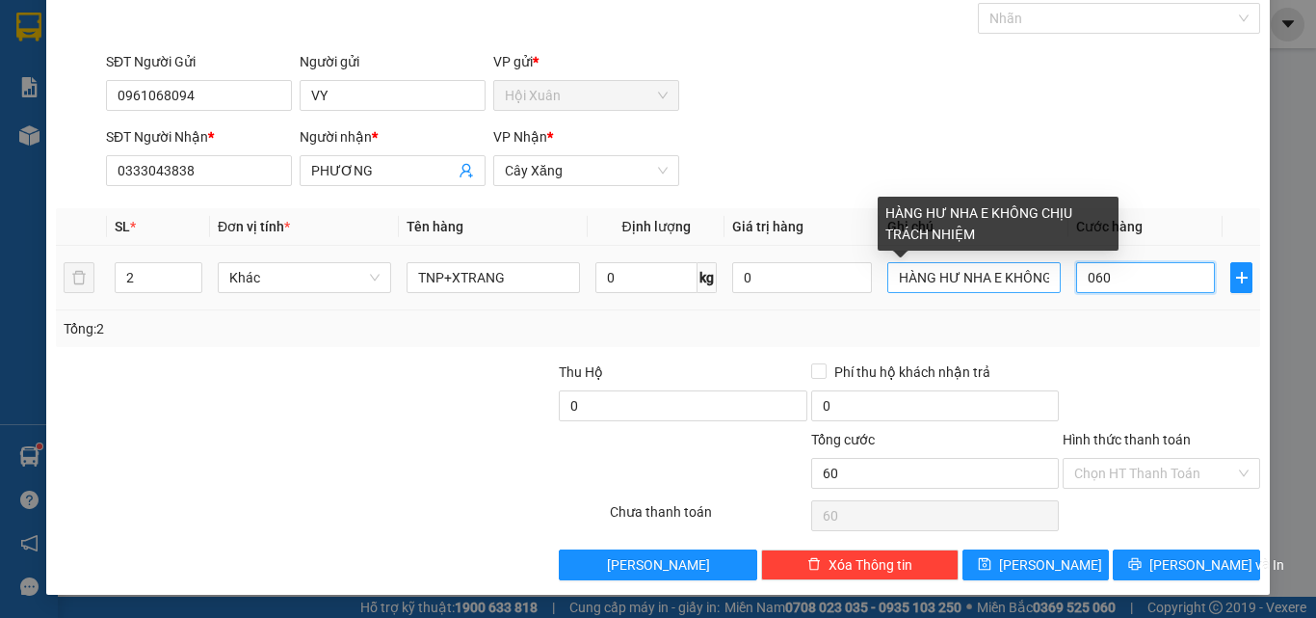
type input "060"
type input "60.000"
click at [1040, 276] on input "HÀNG HƯ NHA E KHÔNG CHỊU TRÁCH NHIỆM" at bounding box center [973, 277] width 173 height 31
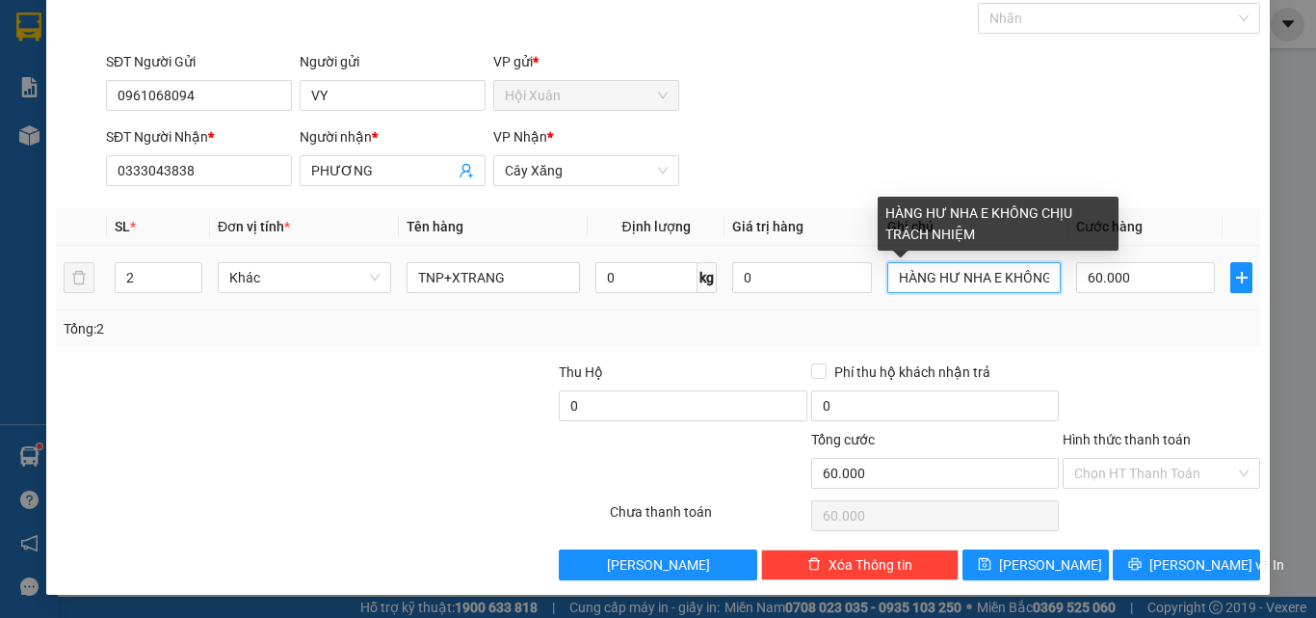
click at [1040, 276] on input "HÀNG HƯ NHA E KHÔNG CHỊU TRÁCH NHIỆM" at bounding box center [973, 277] width 173 height 31
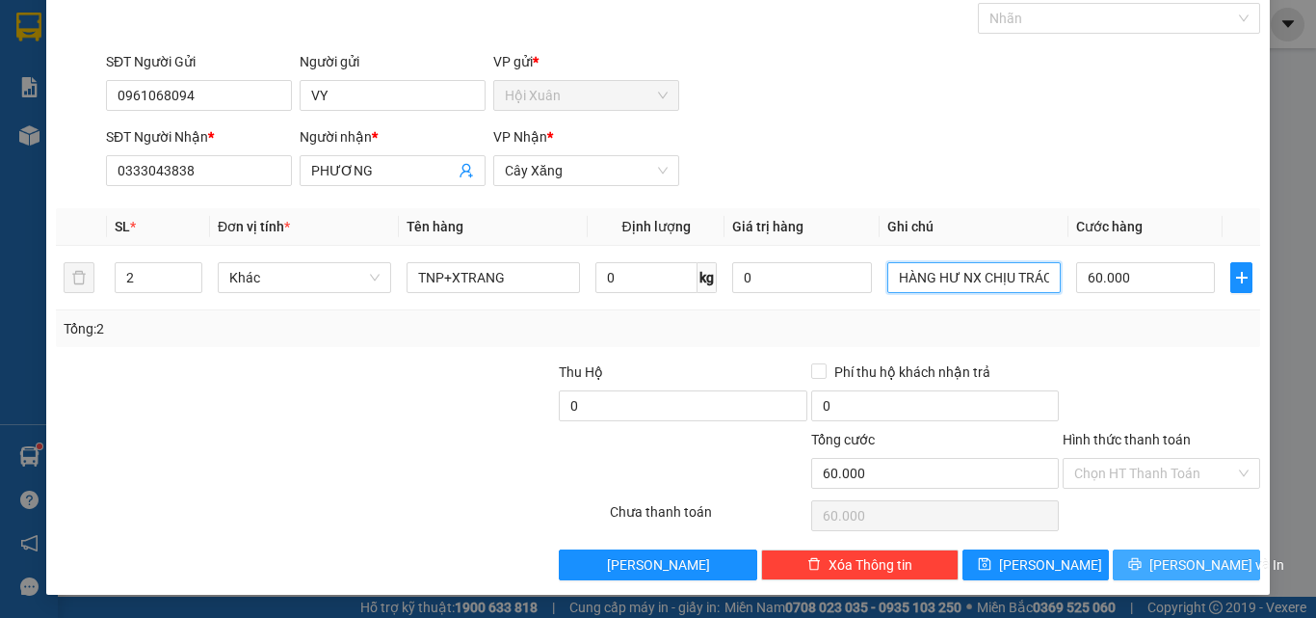
type input "HÀNG HƯ NX CHỊU TRÁCH NHIỆM"
click at [1206, 552] on button "[PERSON_NAME] và In" at bounding box center [1186, 564] width 147 height 31
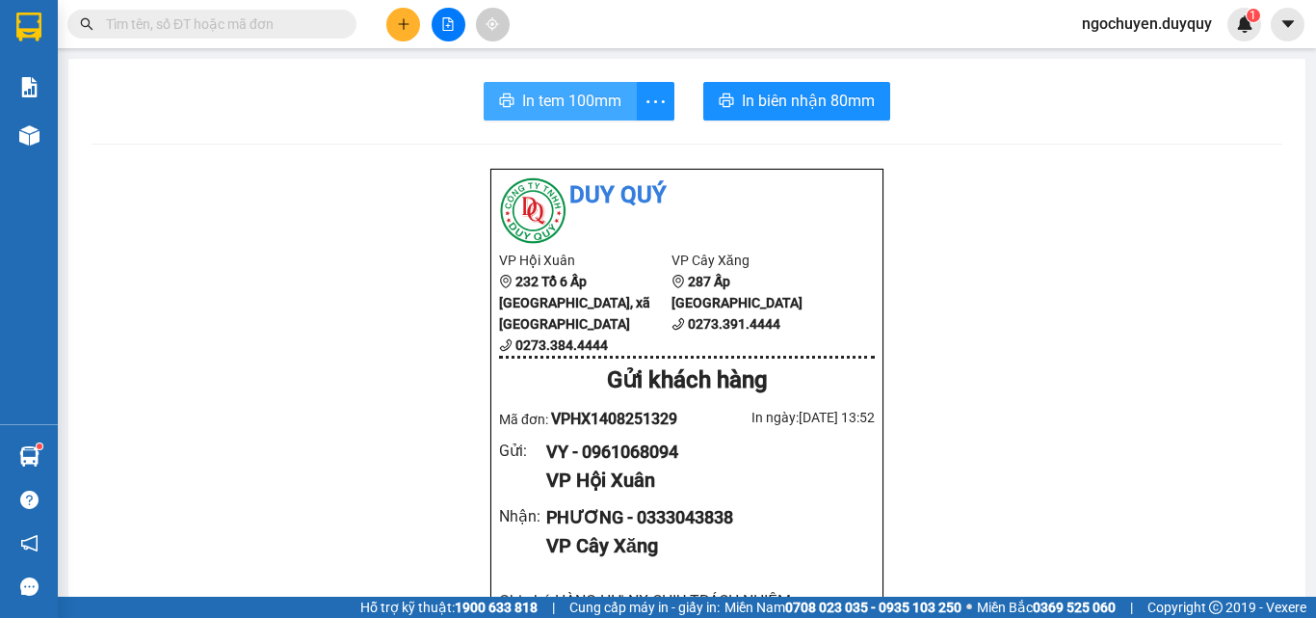
click at [586, 102] on span "In tem 100mm" at bounding box center [571, 101] width 99 height 24
click at [573, 104] on span "In tem 100mm" at bounding box center [571, 101] width 99 height 24
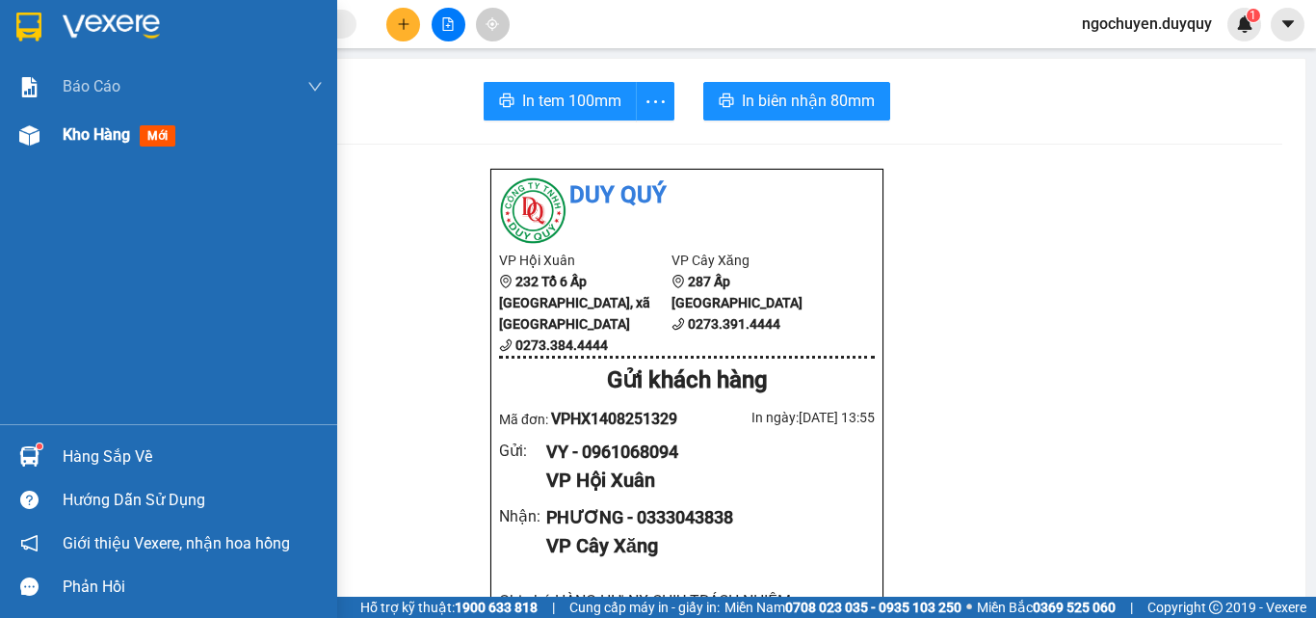
click at [56, 132] on div "Kho hàng mới" at bounding box center [168, 135] width 337 height 48
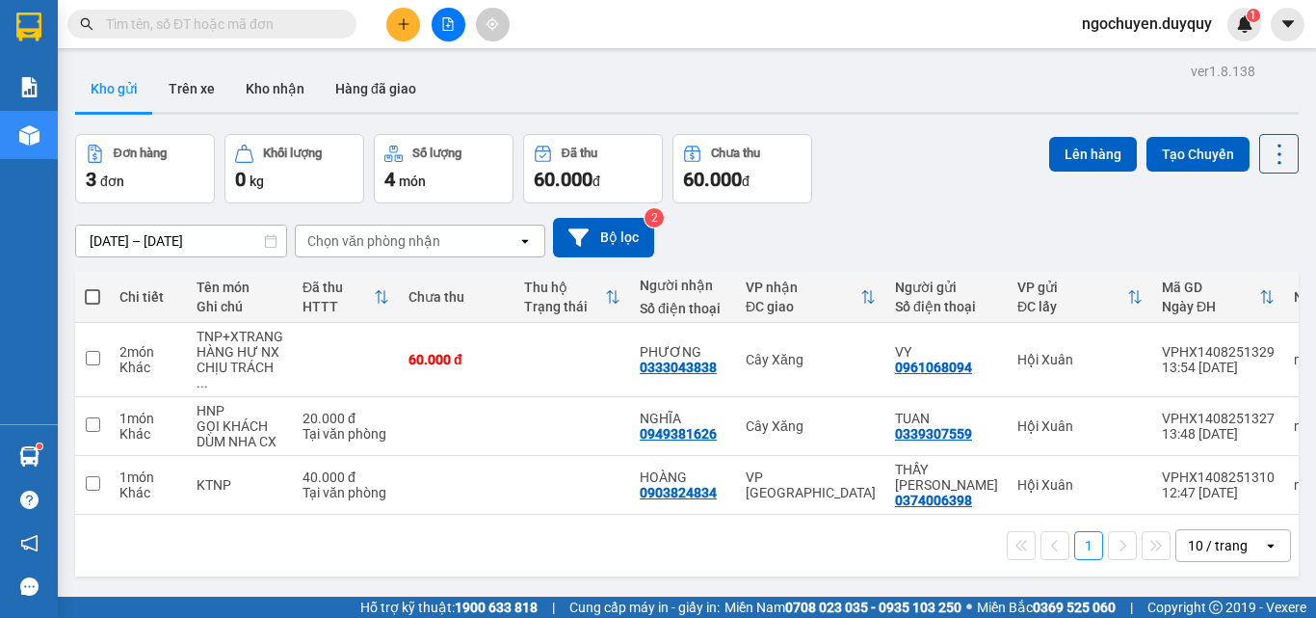
click at [89, 292] on span at bounding box center [92, 296] width 15 height 15
click at [92, 287] on input "checkbox" at bounding box center [92, 287] width 0 height 0
checkbox input "true"
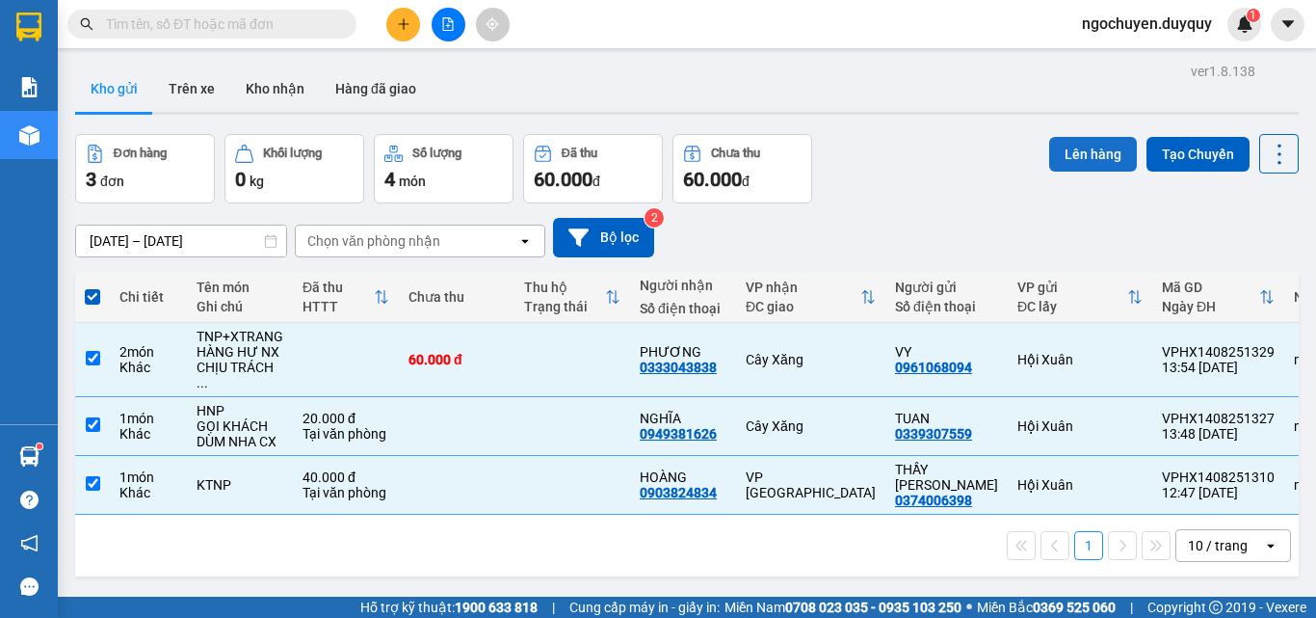
click at [1095, 148] on button "Lên hàng" at bounding box center [1093, 154] width 88 height 35
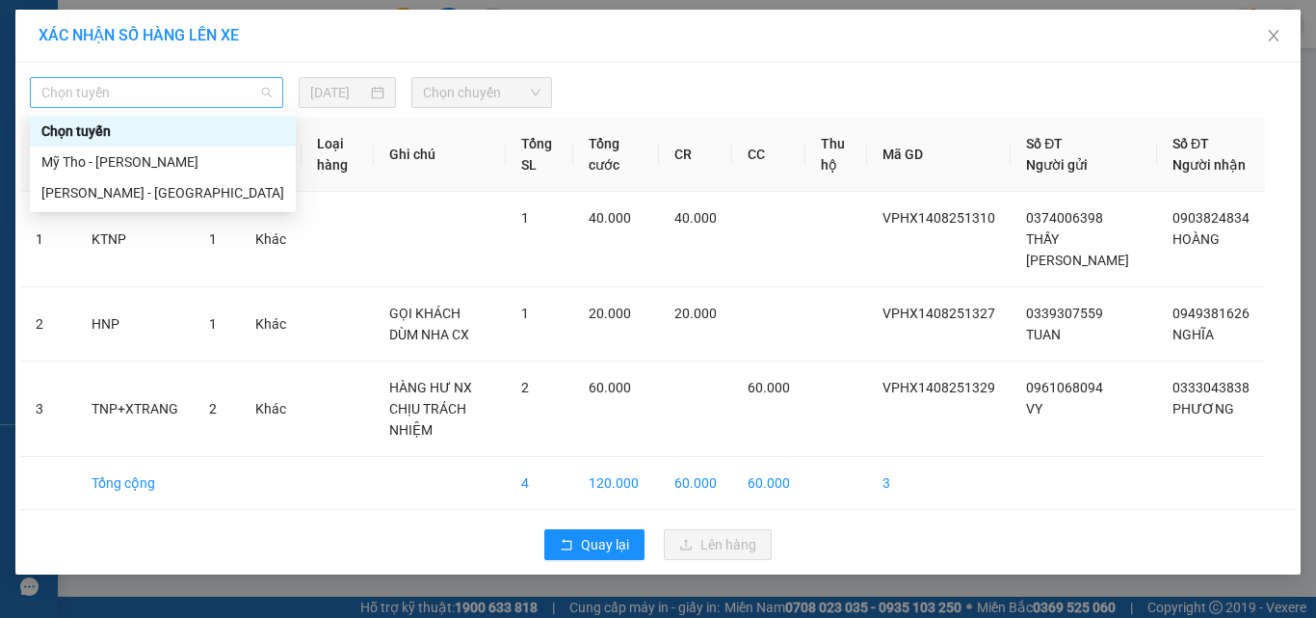
click at [233, 95] on span "Chọn tuyến" at bounding box center [156, 92] width 230 height 29
click at [223, 173] on div "Mỹ Tho - [PERSON_NAME]" at bounding box center [163, 161] width 266 height 31
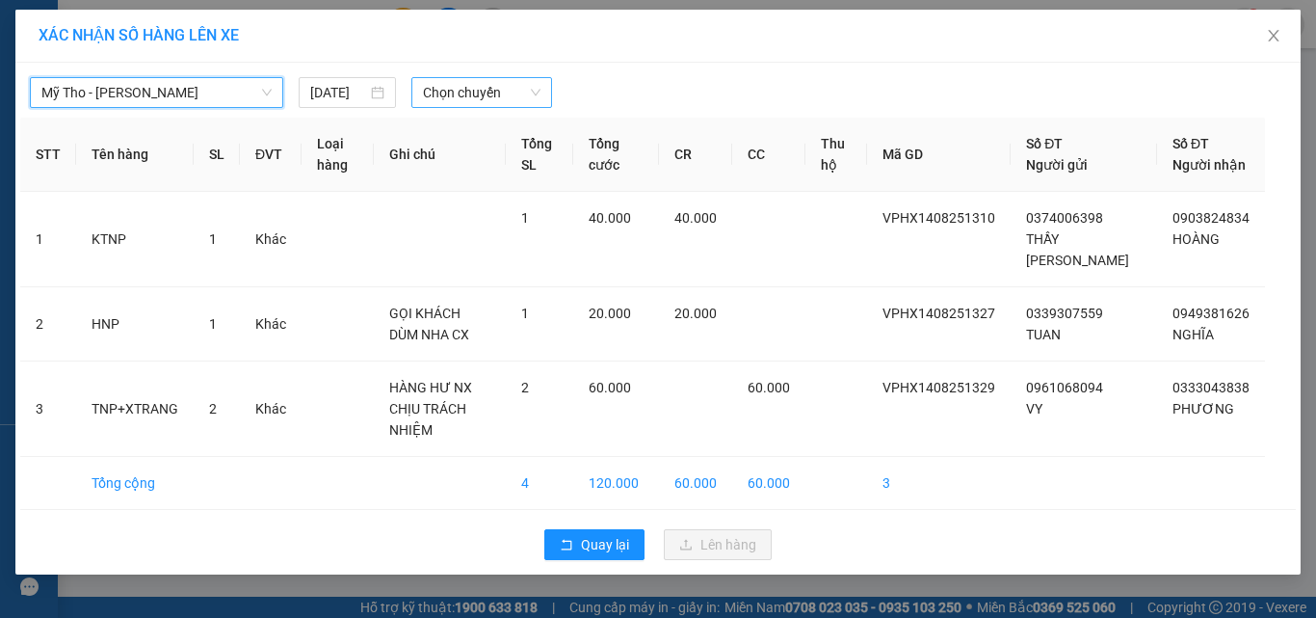
click at [463, 79] on span "Chọn chuyến" at bounding box center [482, 92] width 118 height 29
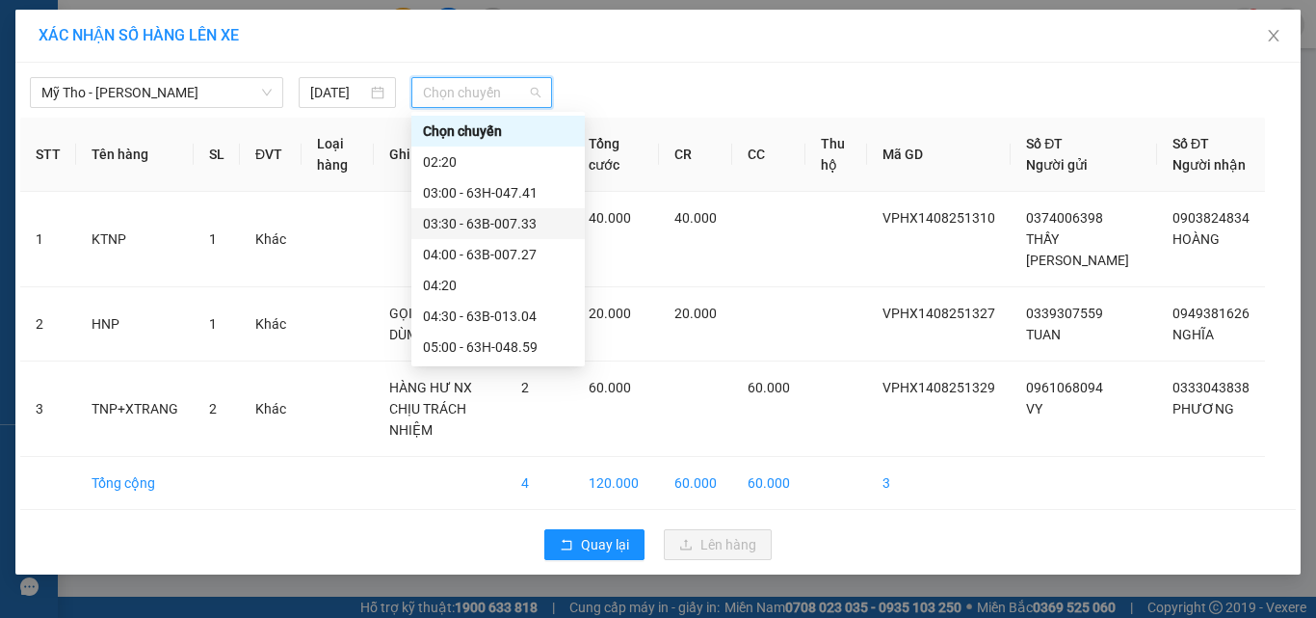
scroll to position [216, 0]
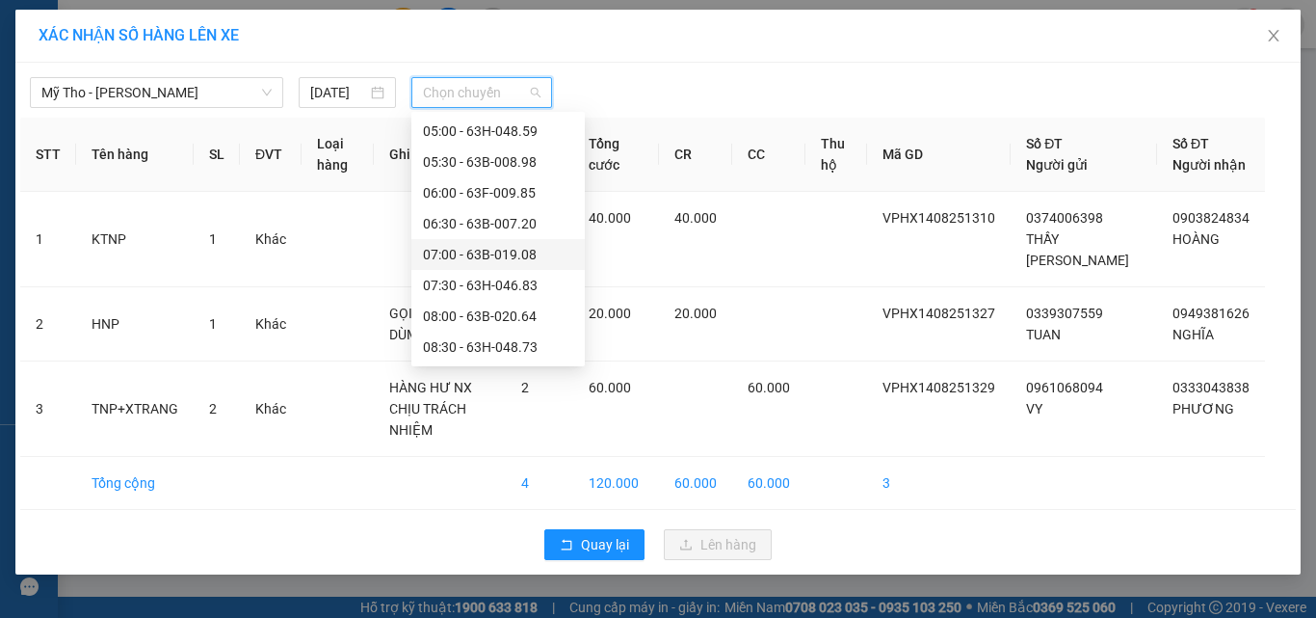
click at [565, 260] on div "07:00 - 63B-019.08" at bounding box center [497, 254] width 173 height 31
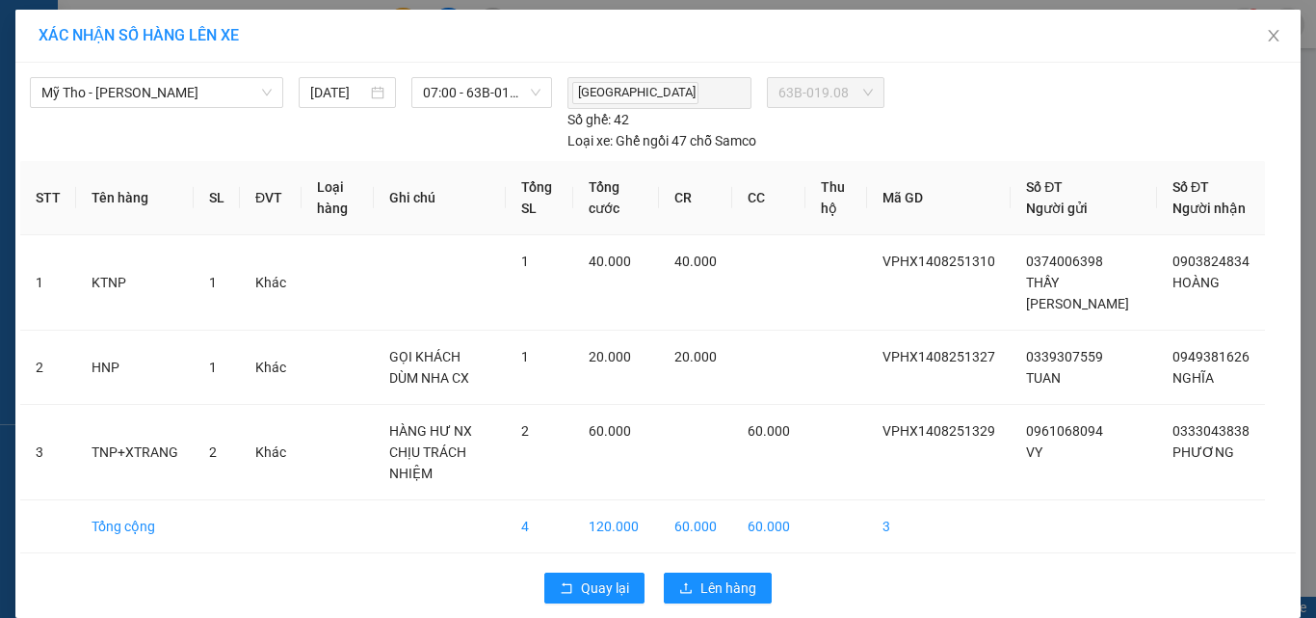
click at [502, 70] on div "Mỹ Tho - [PERSON_NAME] [DATE] 07:00 - 63B-019.08 Thái TX 63B-019.08 Số ghế: 42 …" at bounding box center [657, 109] width 1275 height 84
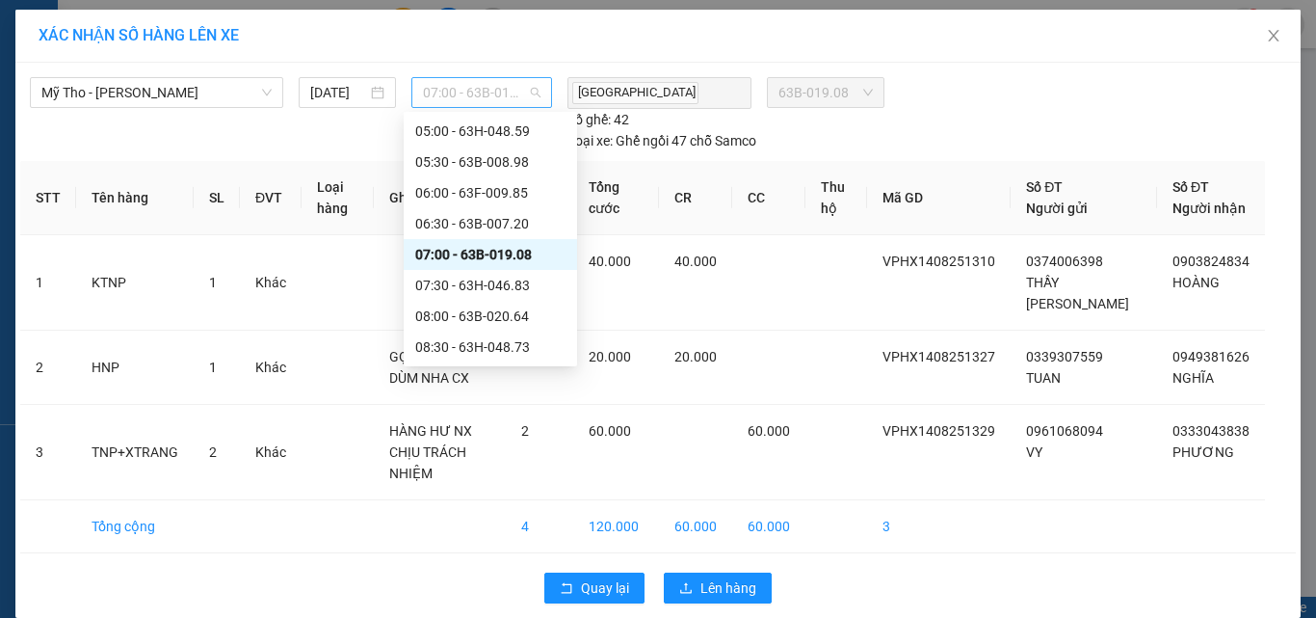
click at [502, 94] on span "07:00 - 63B-019.08" at bounding box center [482, 92] width 118 height 29
click at [481, 310] on div "14:20" at bounding box center [490, 315] width 150 height 21
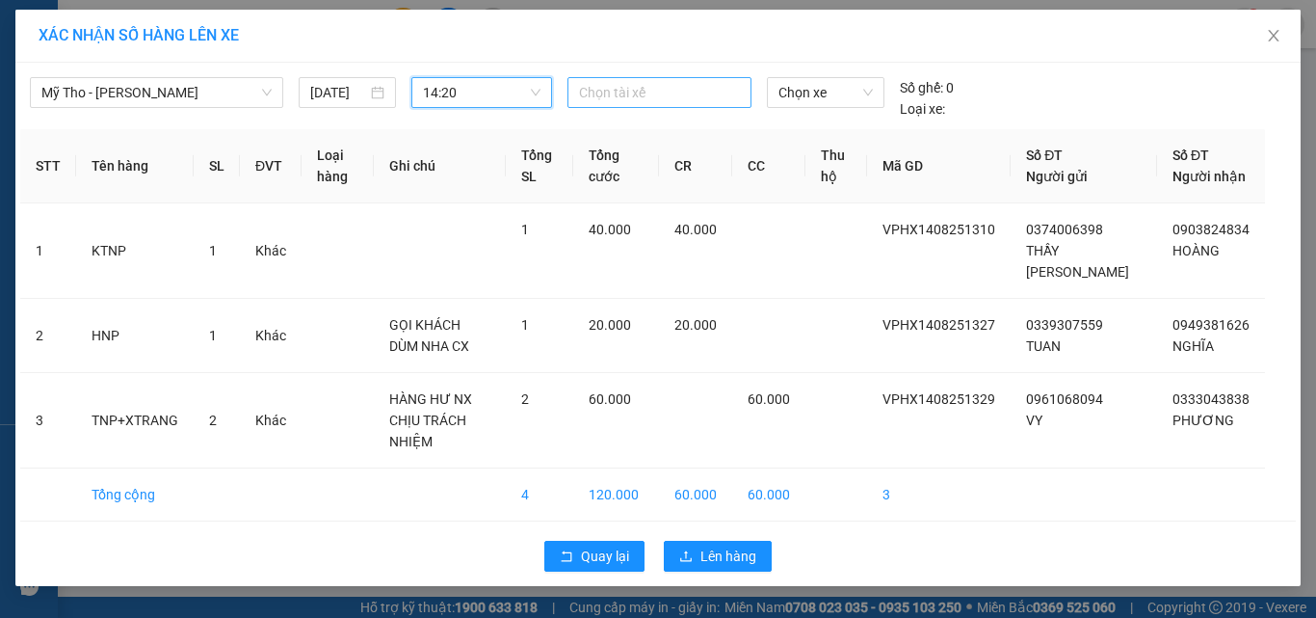
click at [644, 83] on div at bounding box center [659, 92] width 175 height 23
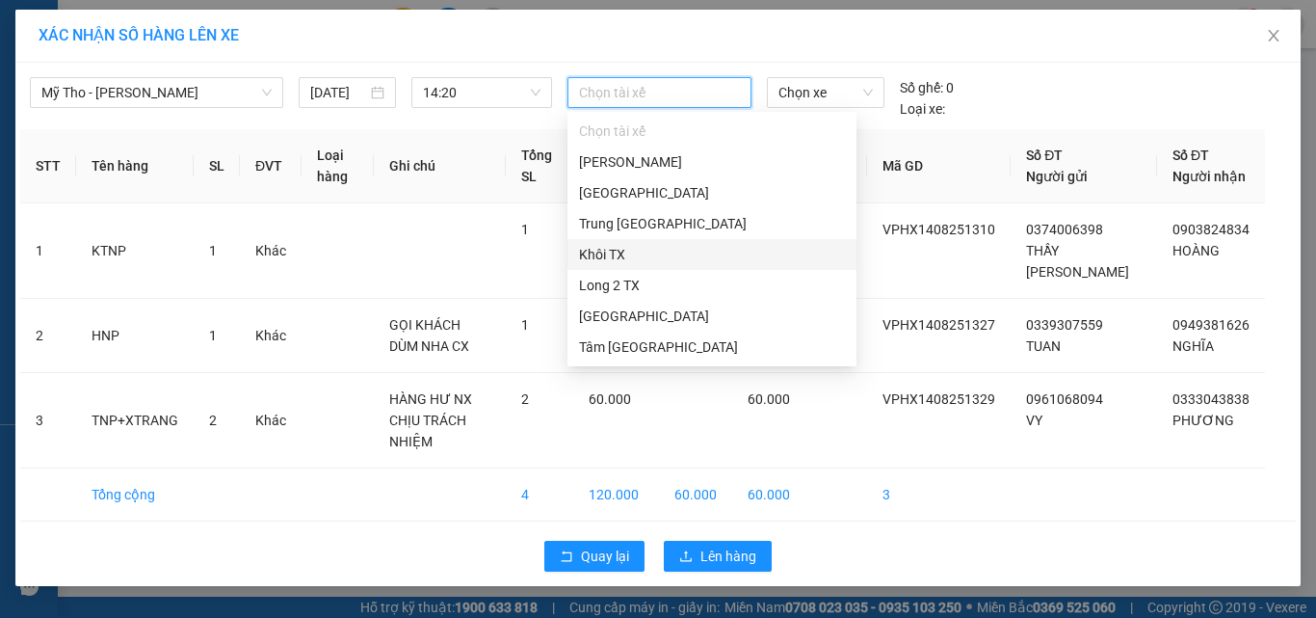
drag, startPoint x: 854, startPoint y: 154, endPoint x: 829, endPoint y: 248, distance: 96.7
click at [829, 249] on div "Chọn tài xế Kha Trí [GEOGRAPHIC_DATA] [GEOGRAPHIC_DATA] [GEOGRAPHIC_DATA] Trung…" at bounding box center [711, 270] width 289 height 308
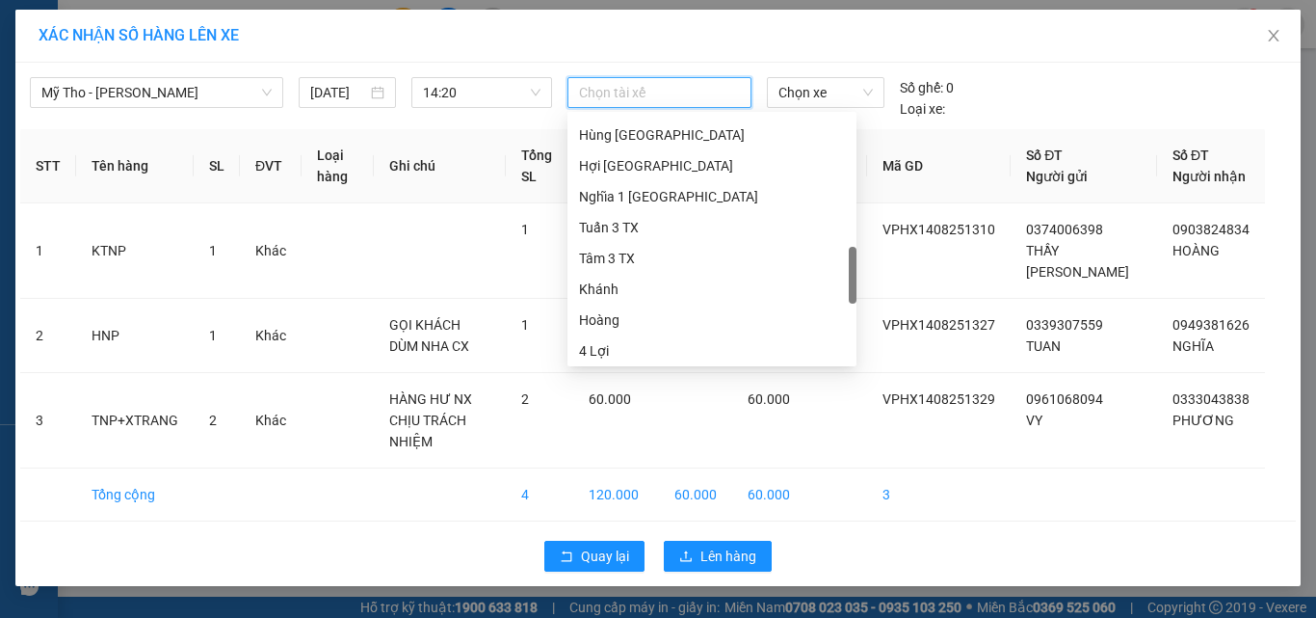
scroll to position [665, 0]
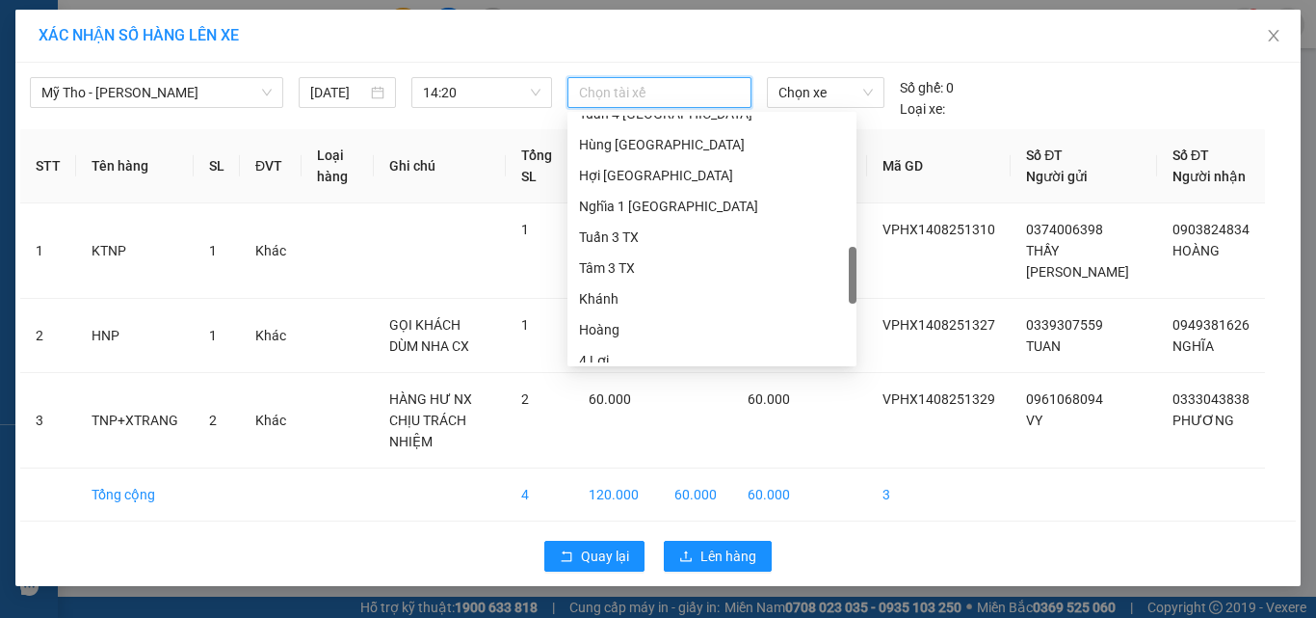
drag, startPoint x: 853, startPoint y: 301, endPoint x: 854, endPoint y: 282, distance: 18.3
click at [854, 282] on div at bounding box center [853, 275] width 8 height 57
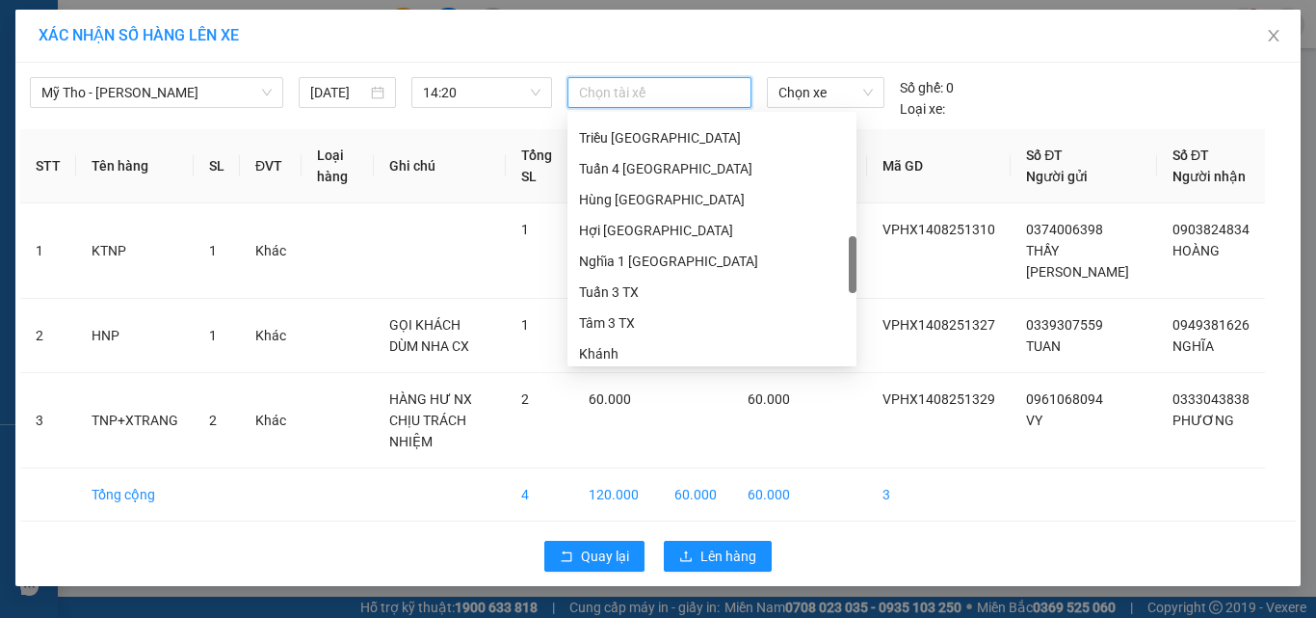
scroll to position [641, 0]
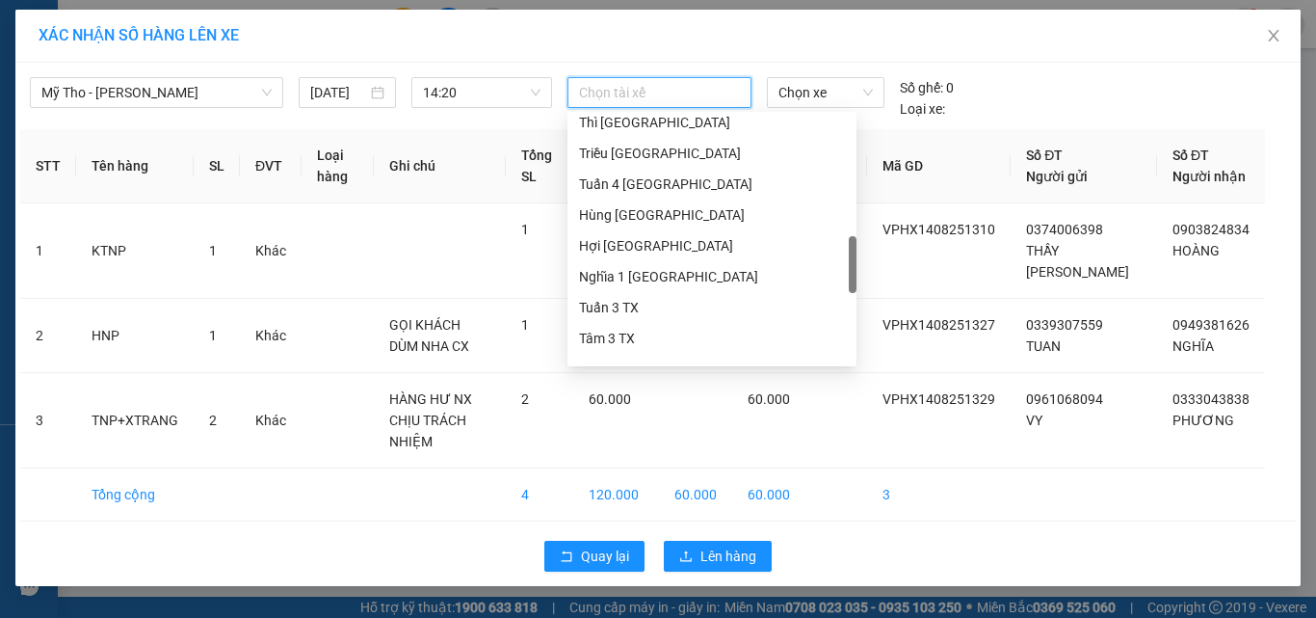
drag, startPoint x: 854, startPoint y: 282, endPoint x: 753, endPoint y: 272, distance: 100.7
click at [753, 272] on div "Thì [GEOGRAPHIC_DATA] Triều [GEOGRAPHIC_DATA] Tuấn 4 [GEOGRAPHIC_DATA] Hùng [GE…" at bounding box center [711, 239] width 289 height 247
click at [698, 188] on div "Tuấn 4 [GEOGRAPHIC_DATA]" at bounding box center [712, 183] width 266 height 21
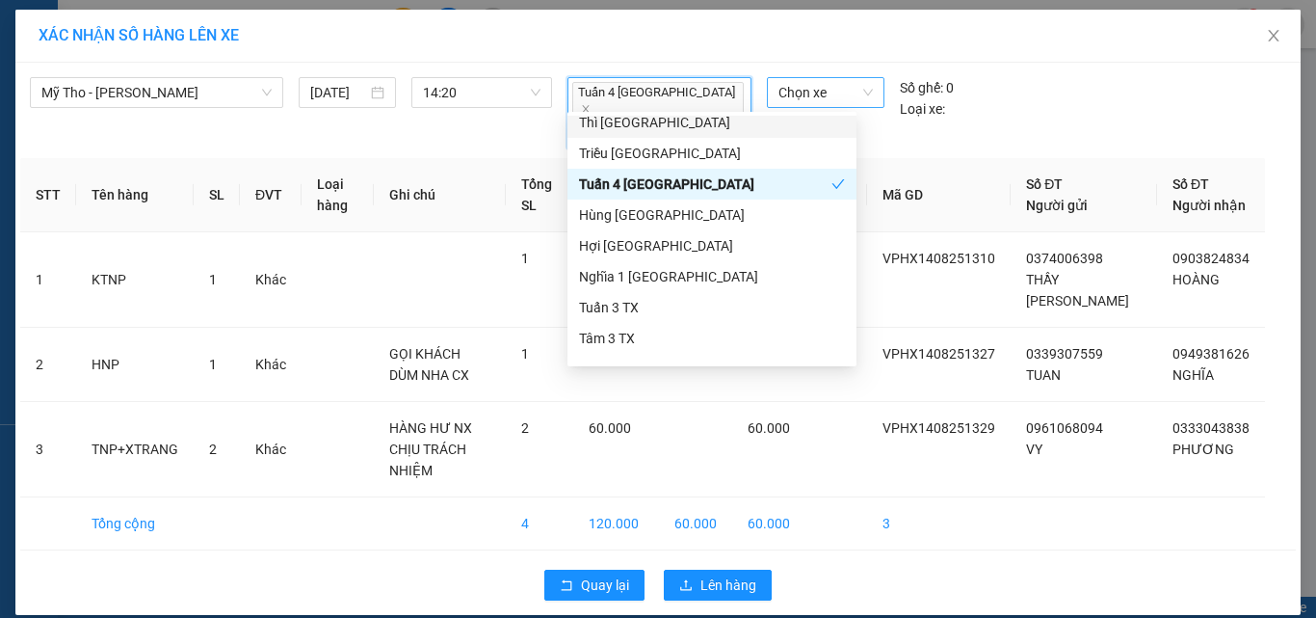
click at [805, 90] on span "Chọn xe" at bounding box center [825, 92] width 94 height 29
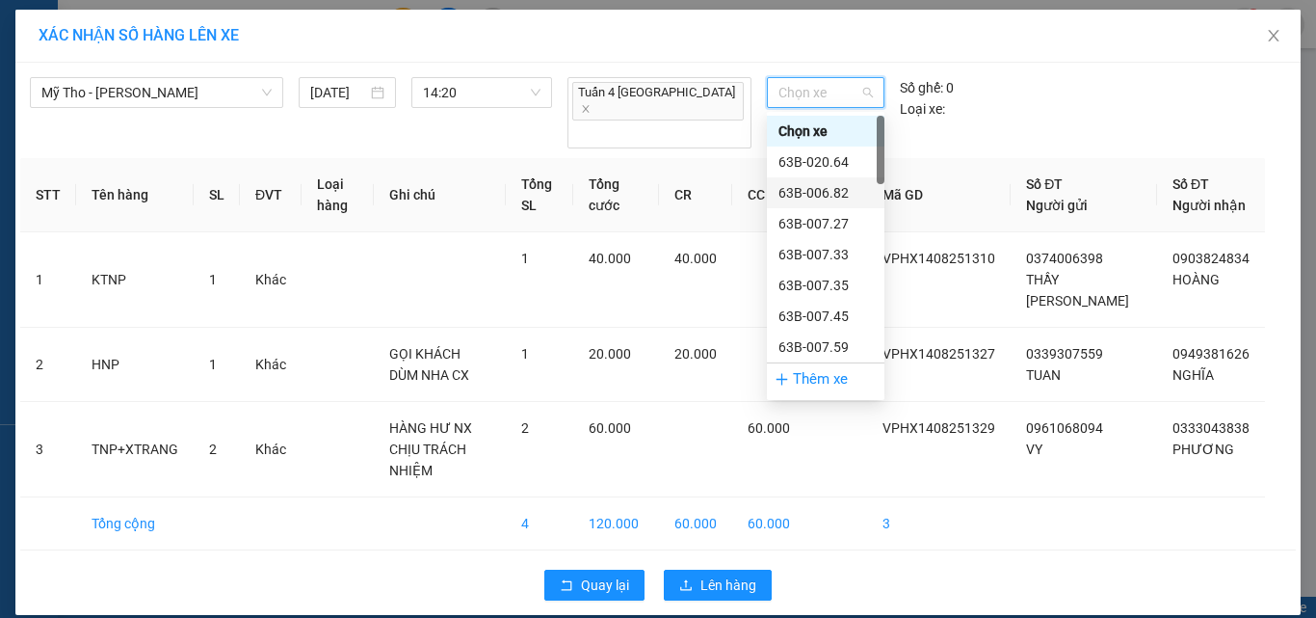
click at [828, 198] on div "63B-006.82" at bounding box center [825, 192] width 94 height 21
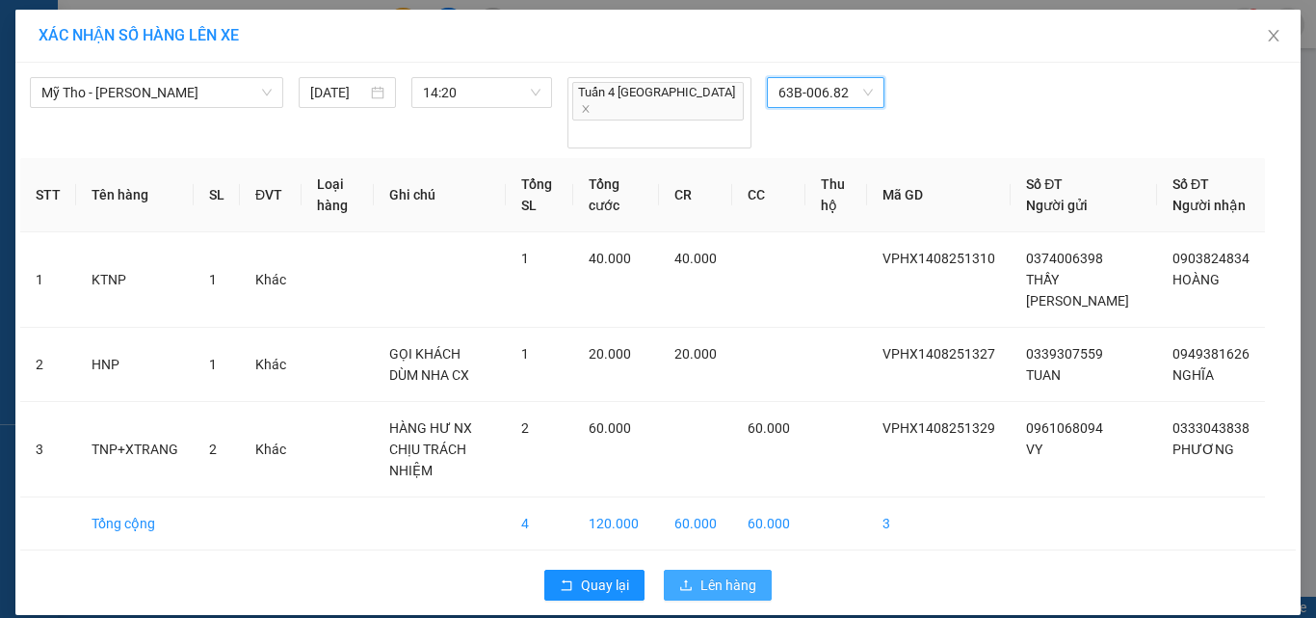
click at [726, 574] on span "Lên hàng" at bounding box center [728, 584] width 56 height 21
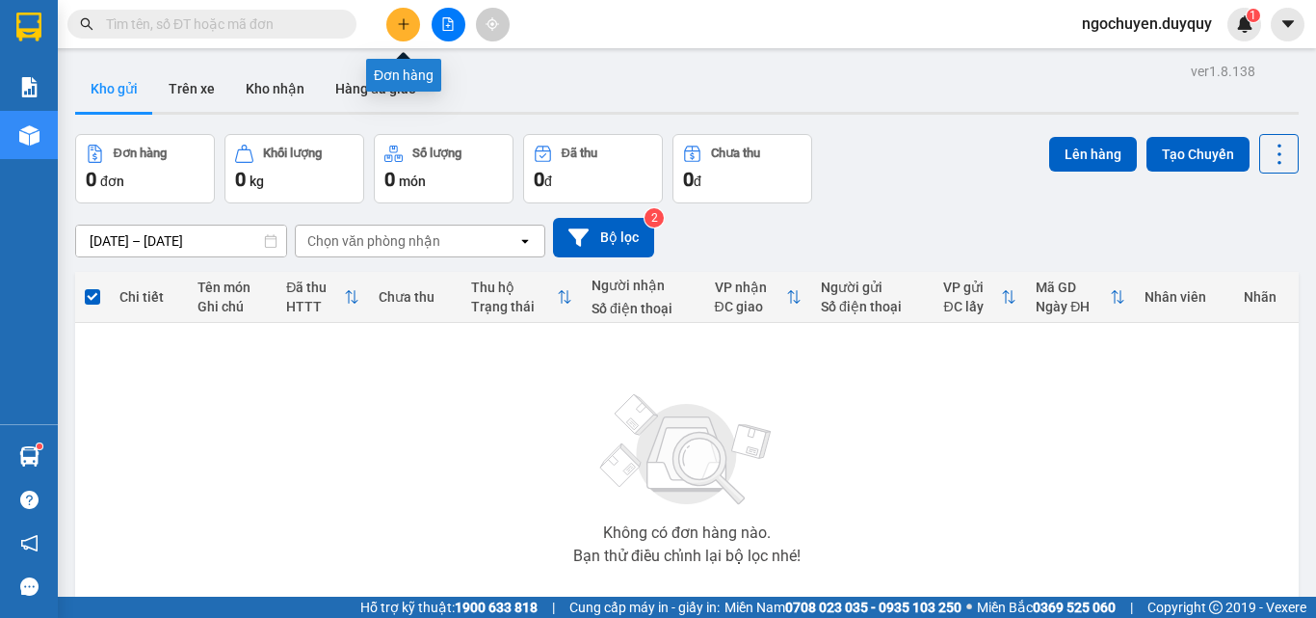
click at [399, 29] on icon "plus" at bounding box center [403, 23] width 13 height 13
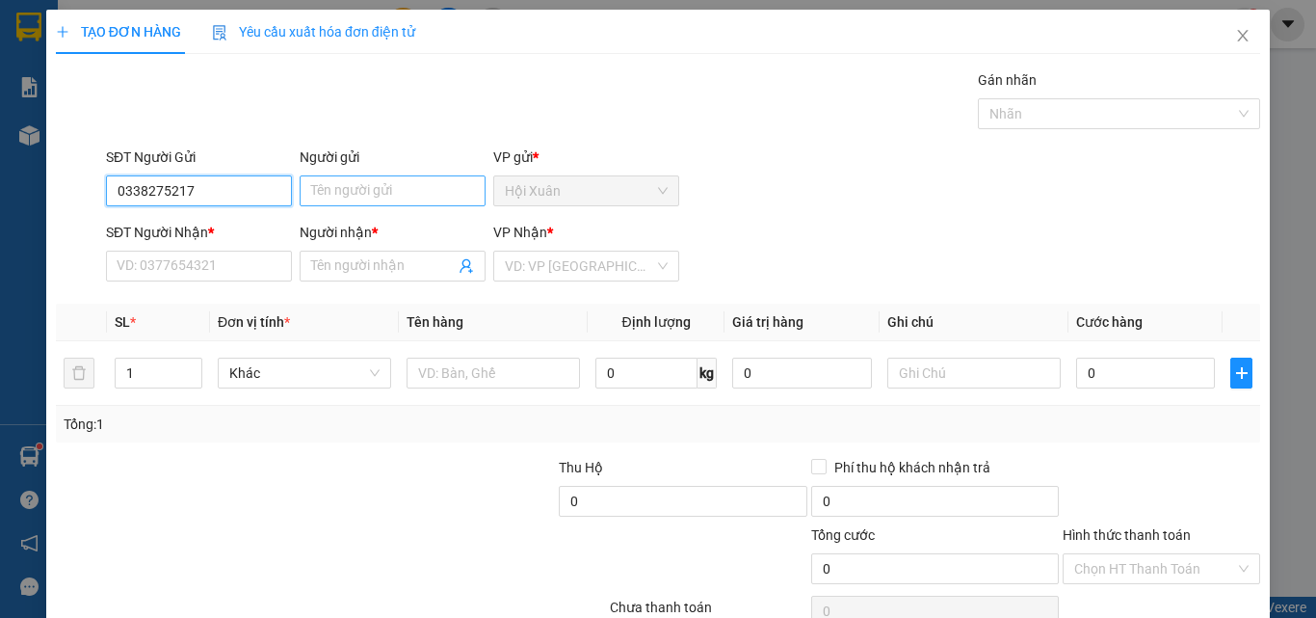
type input "0338275217"
click at [371, 202] on input "Người gửi" at bounding box center [393, 190] width 186 height 31
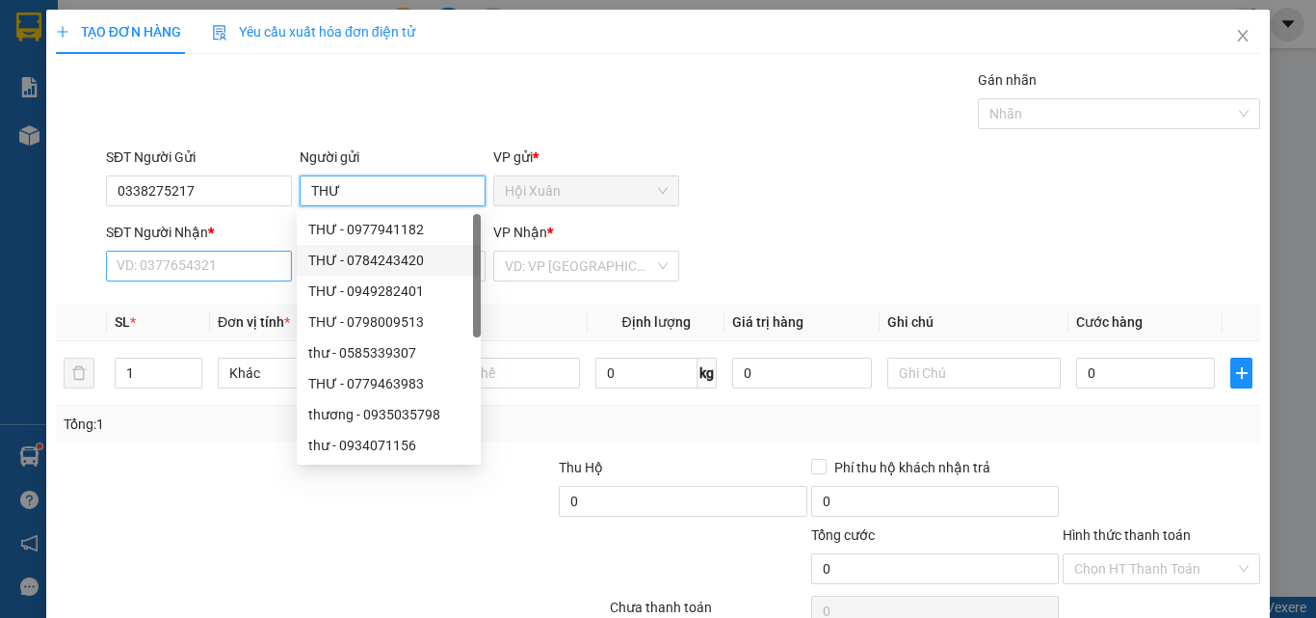
type input "THƯ"
click at [259, 276] on input "SĐT Người Nhận *" at bounding box center [199, 265] width 186 height 31
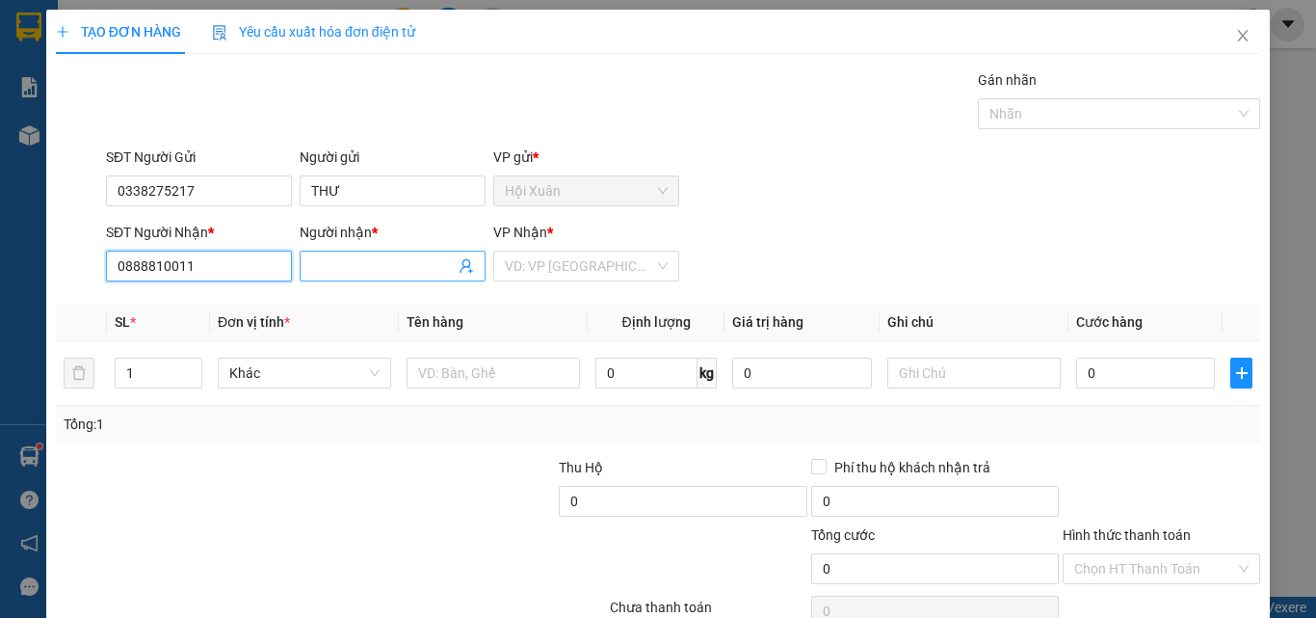
type input "0888810011"
click at [360, 269] on input "Người nhận *" at bounding box center [383, 265] width 144 height 21
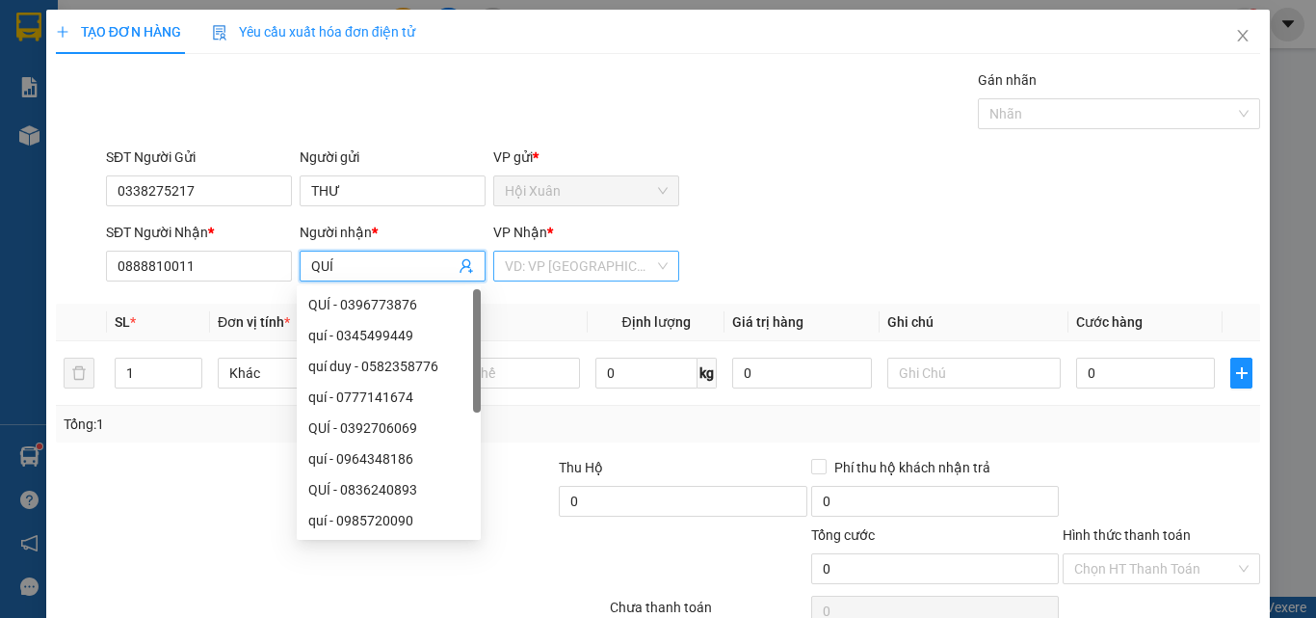
click at [523, 279] on div "VD: VP [GEOGRAPHIC_DATA]" at bounding box center [586, 265] width 186 height 31
type input "QUÍ"
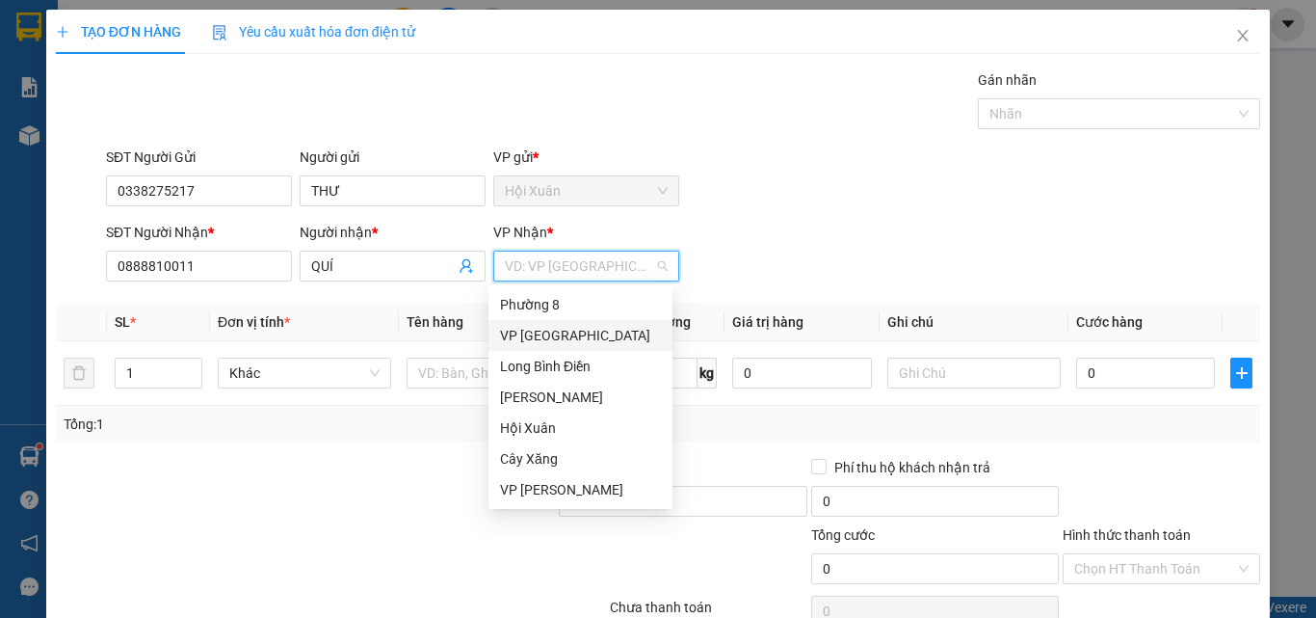
click at [548, 346] on div "VP [GEOGRAPHIC_DATA]" at bounding box center [580, 335] width 184 height 31
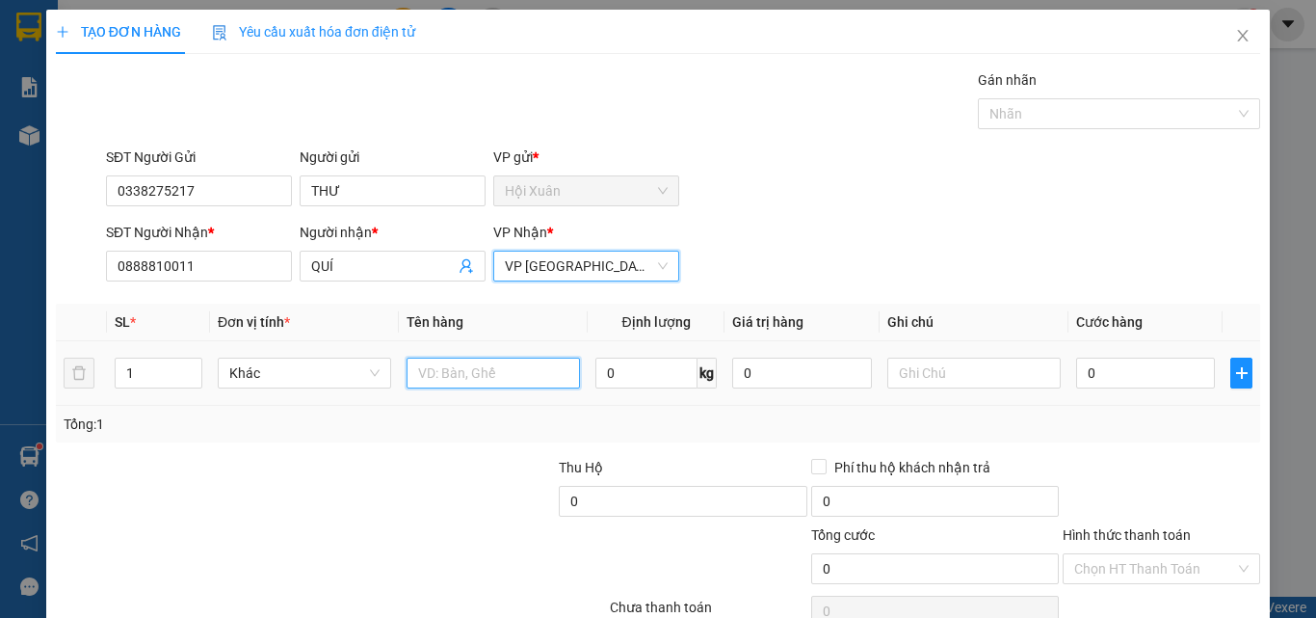
click at [483, 367] on input "text" at bounding box center [493, 372] width 173 height 31
type input "TMOSST"
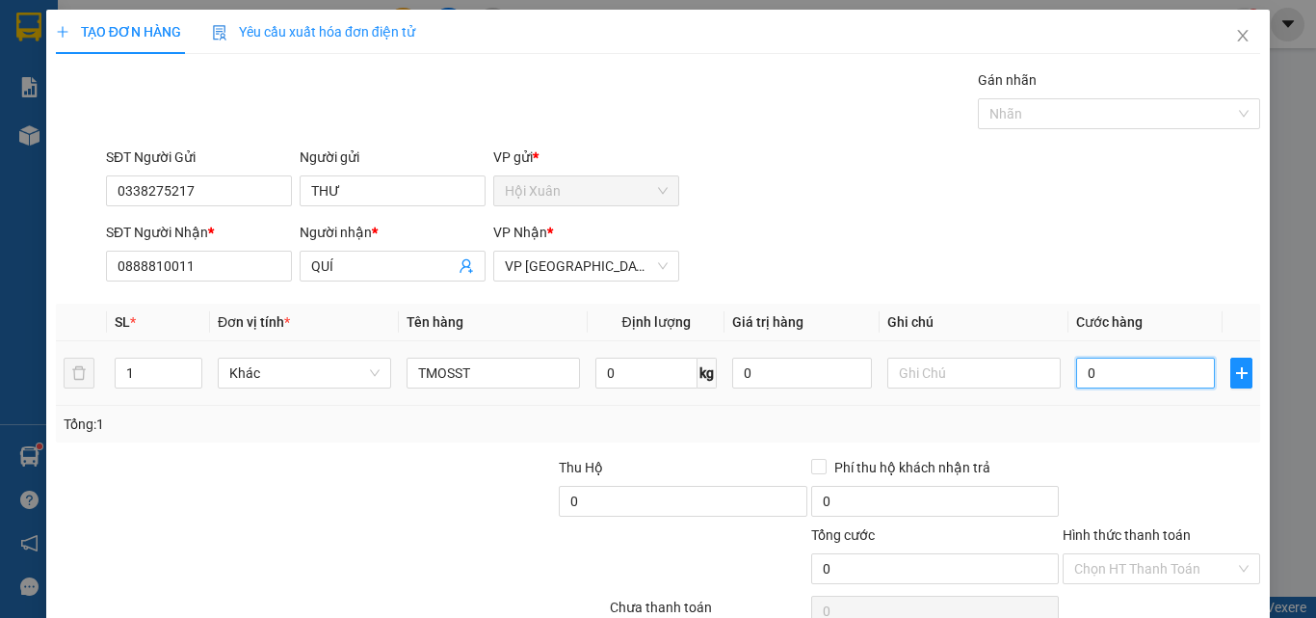
click at [1143, 373] on input "0" at bounding box center [1145, 372] width 139 height 31
type input "1"
type input "10"
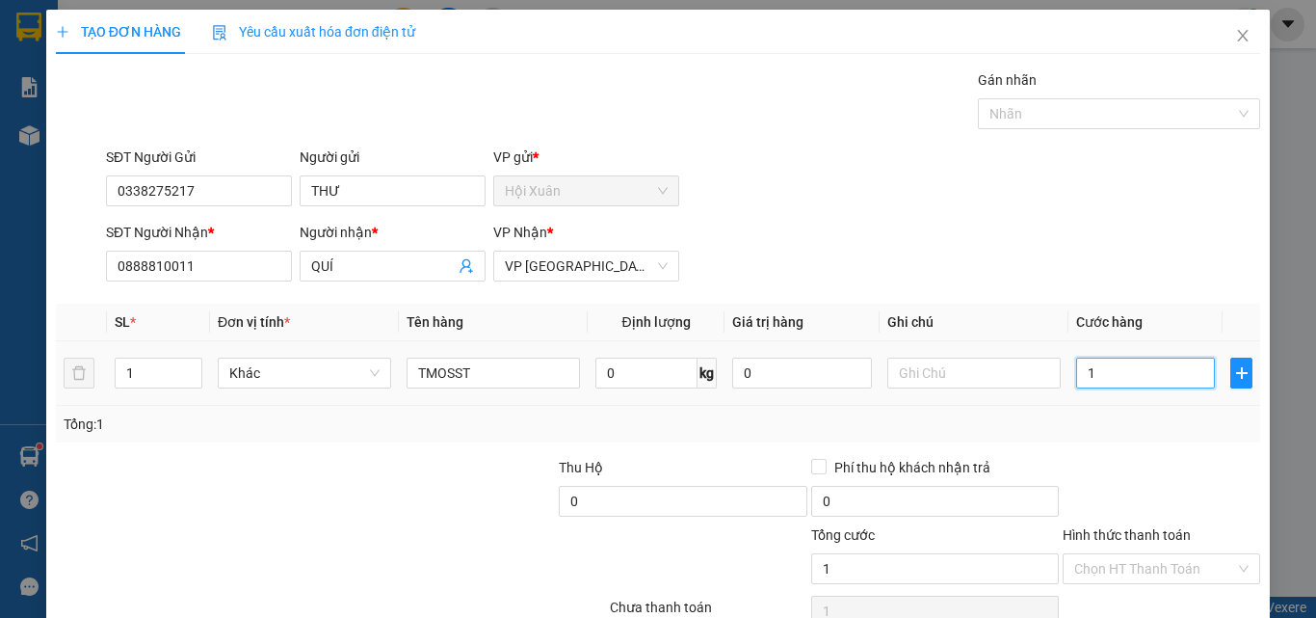
type input "10"
type input "100"
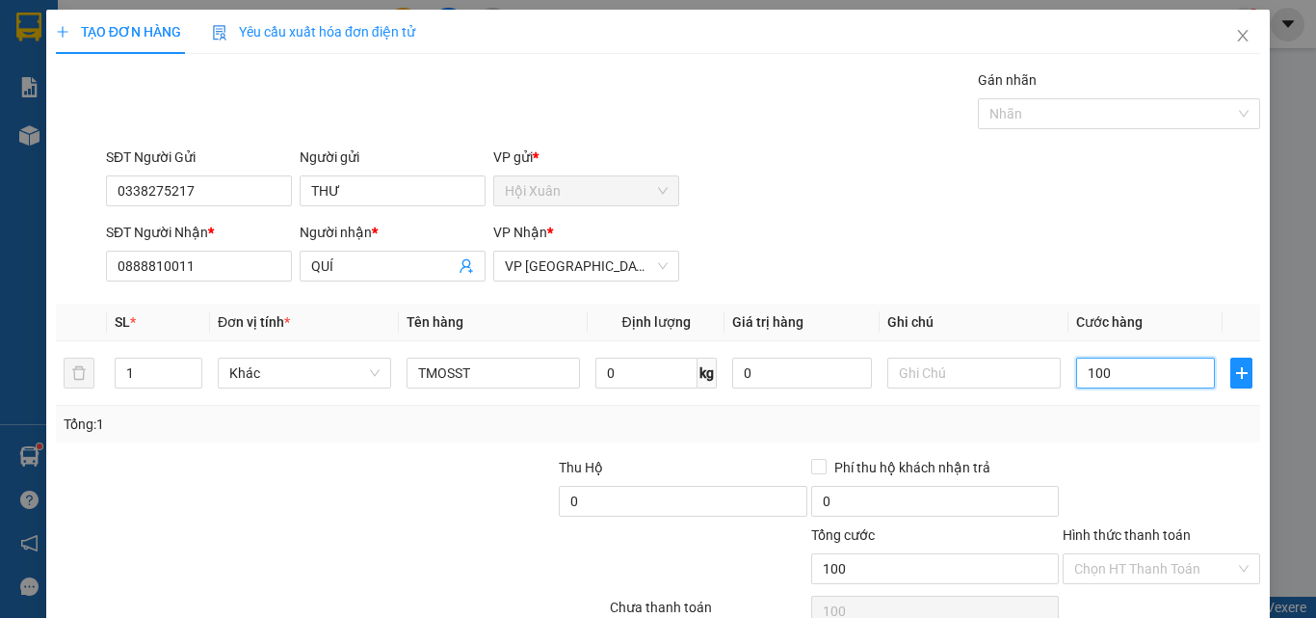
scroll to position [95, 0]
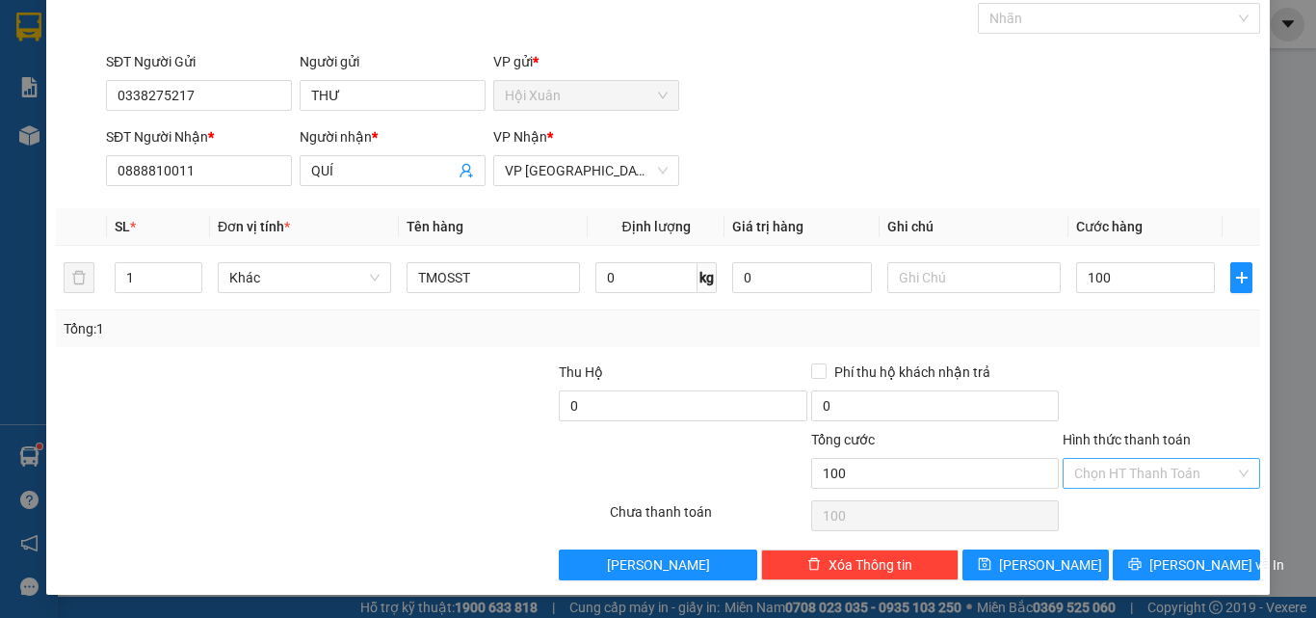
type input "100.000"
click at [1127, 472] on input "Hình thức thanh toán" at bounding box center [1154, 473] width 161 height 29
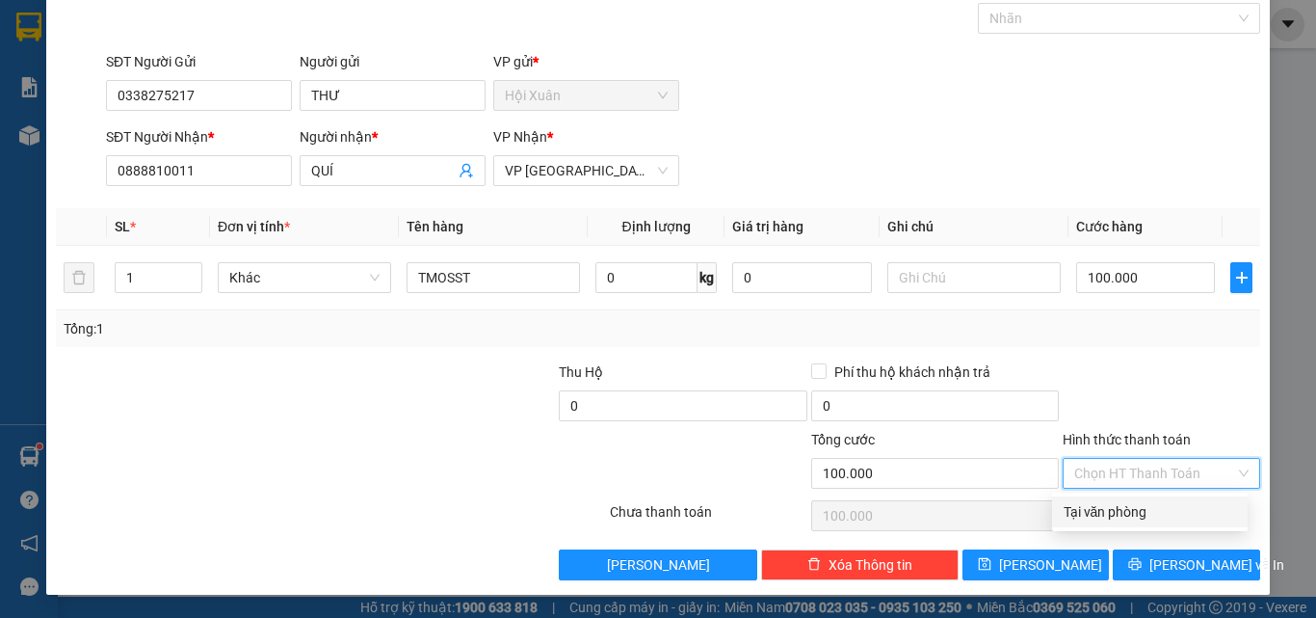
click at [1129, 507] on div "Tại văn phòng" at bounding box center [1150, 511] width 172 height 21
type input "0"
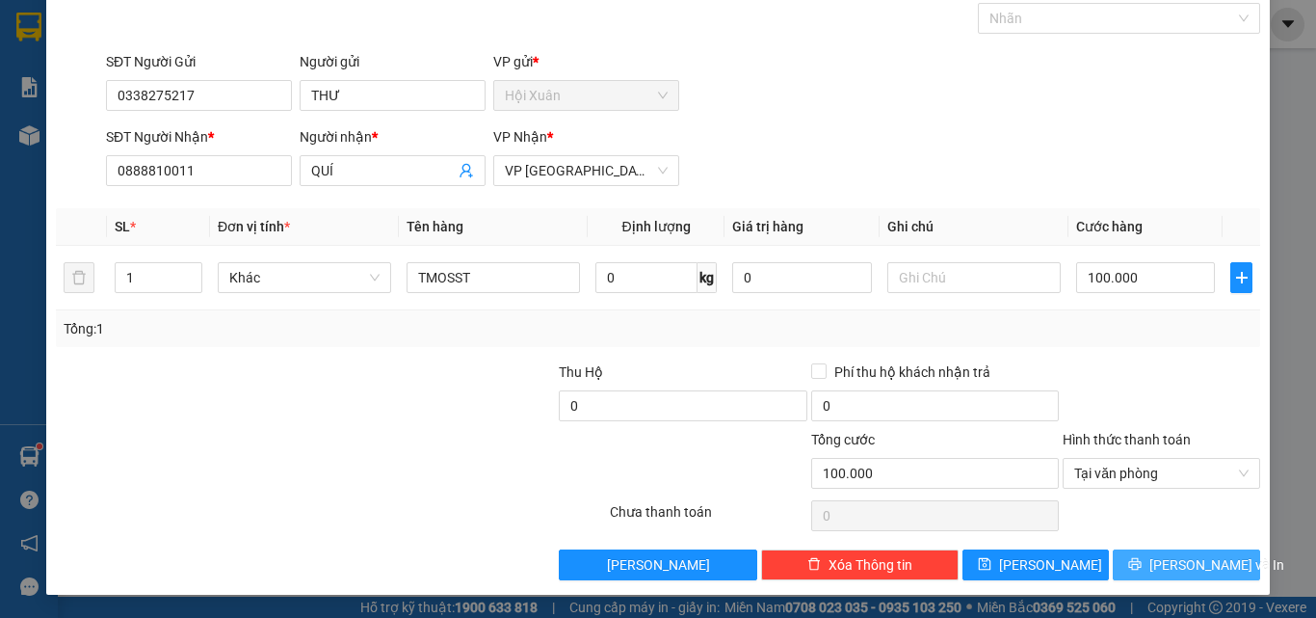
click at [1142, 574] on button "[PERSON_NAME] và In" at bounding box center [1186, 564] width 147 height 31
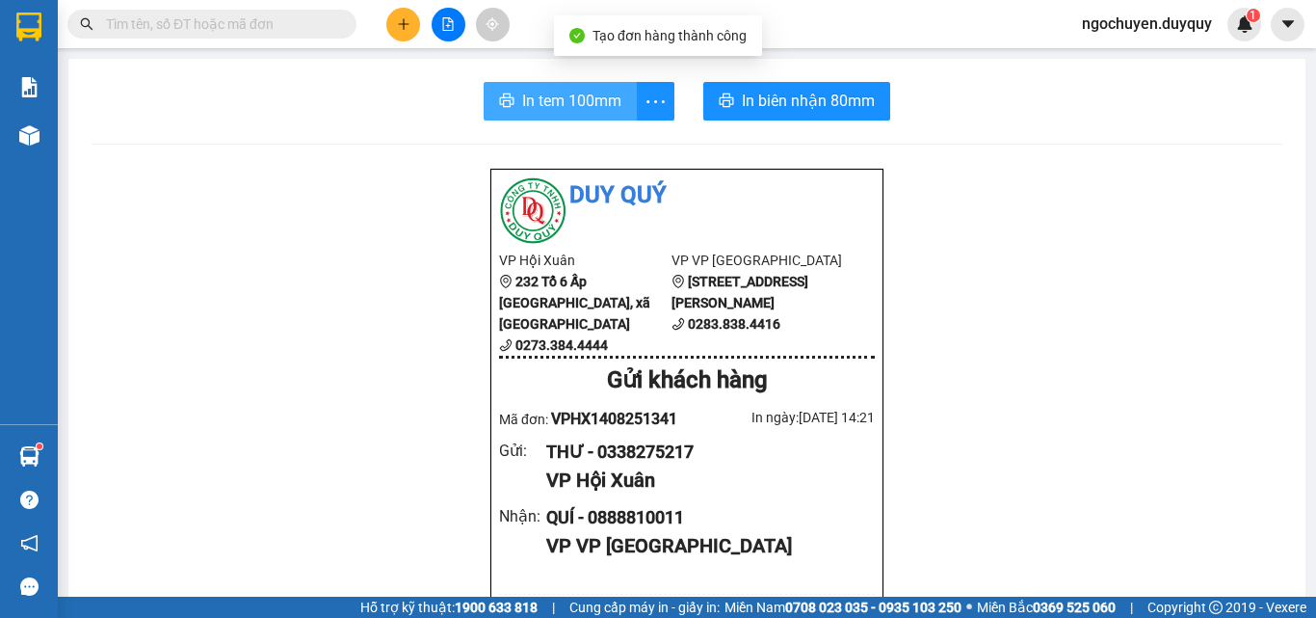
click at [593, 96] on span "In tem 100mm" at bounding box center [571, 101] width 99 height 24
